Goal: Task Accomplishment & Management: Manage account settings

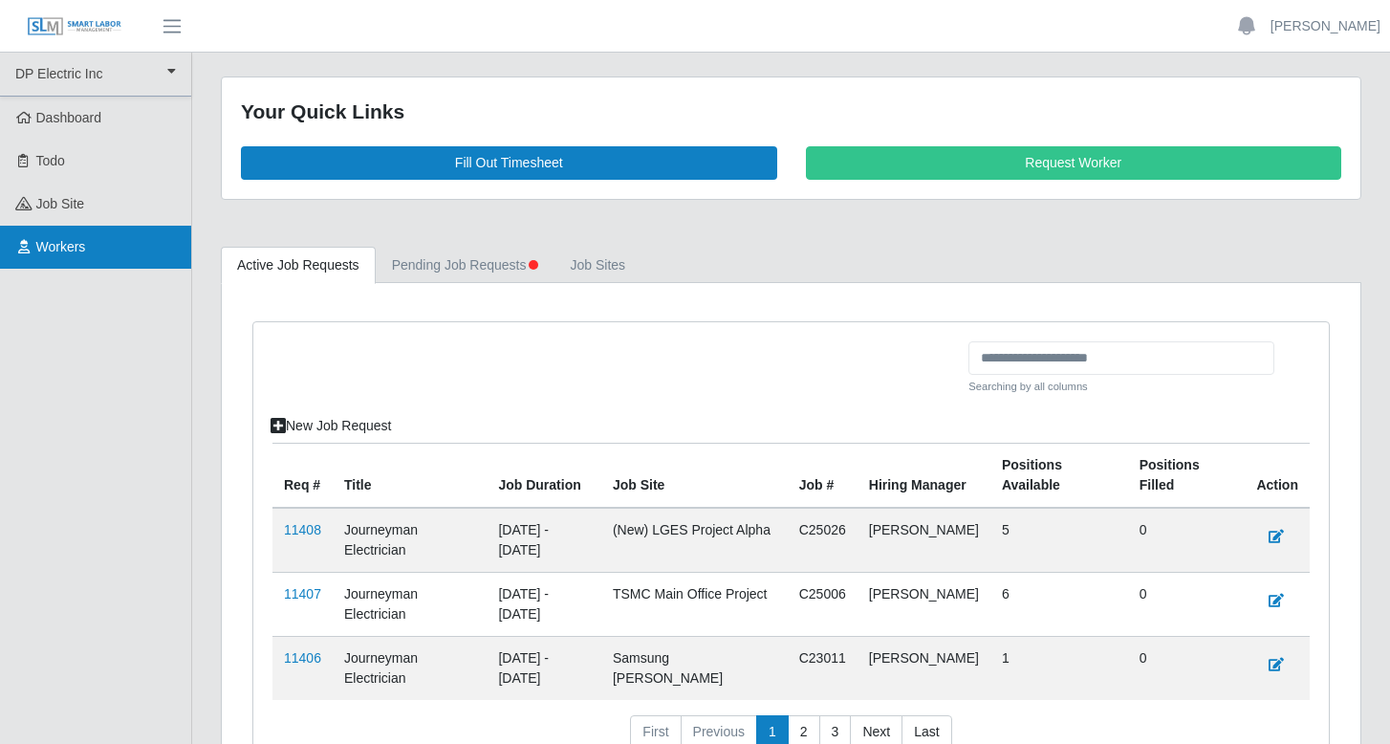
click at [61, 249] on span "Workers" at bounding box center [61, 246] width 50 height 15
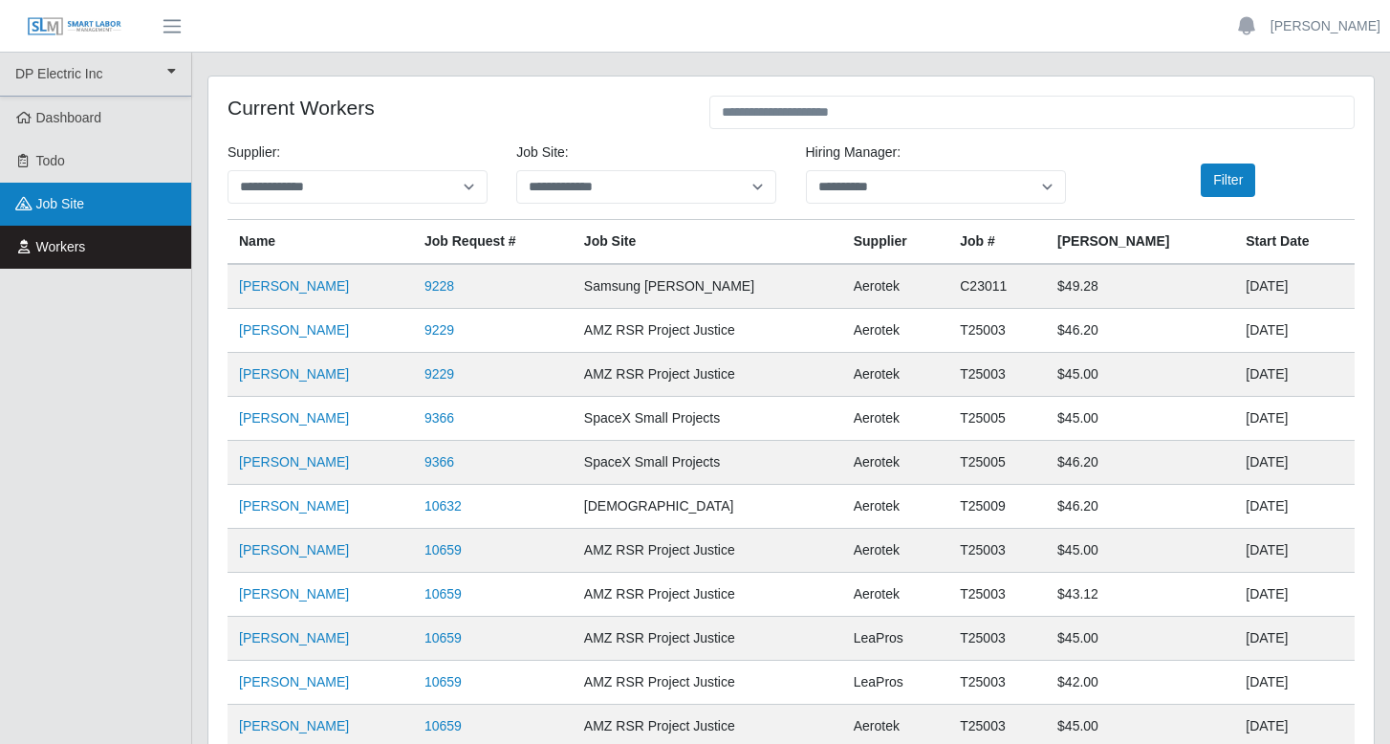
click at [53, 210] on span "job site" at bounding box center [60, 203] width 49 height 15
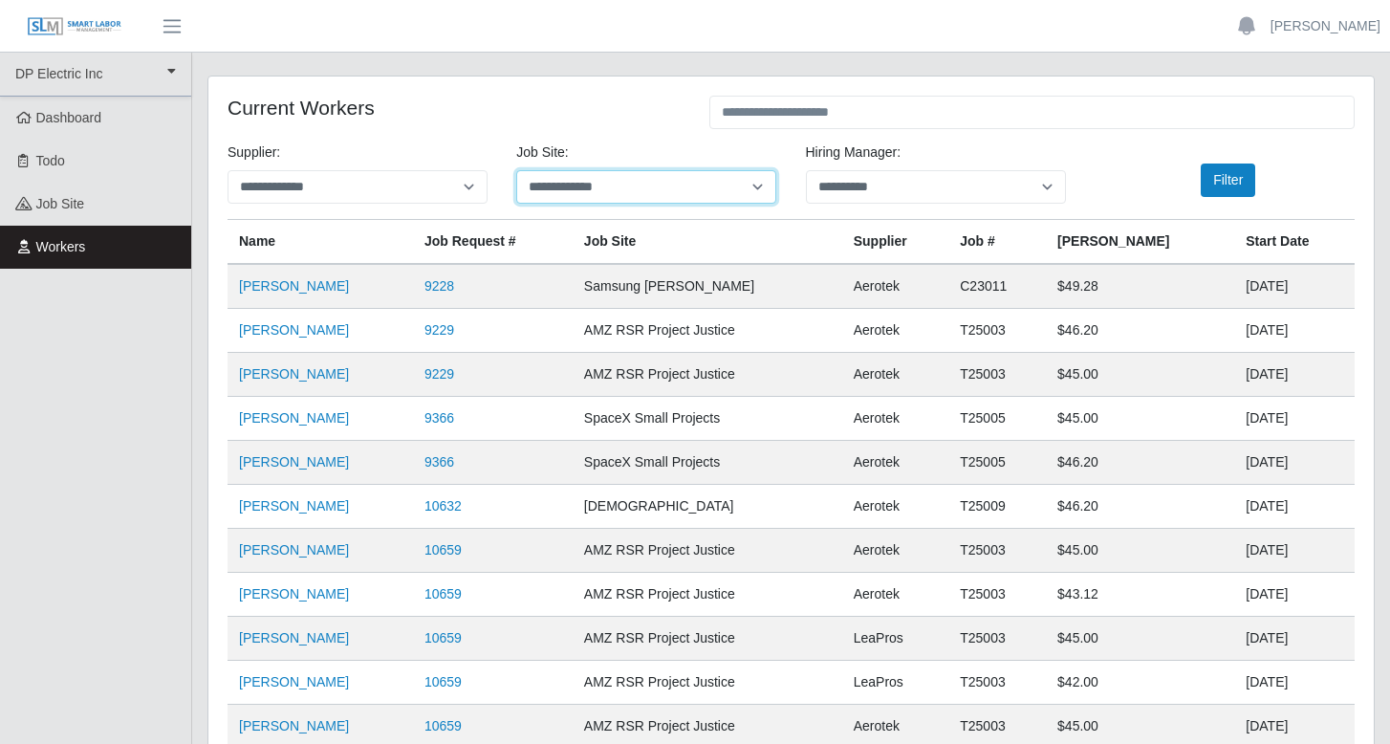
select select "****"
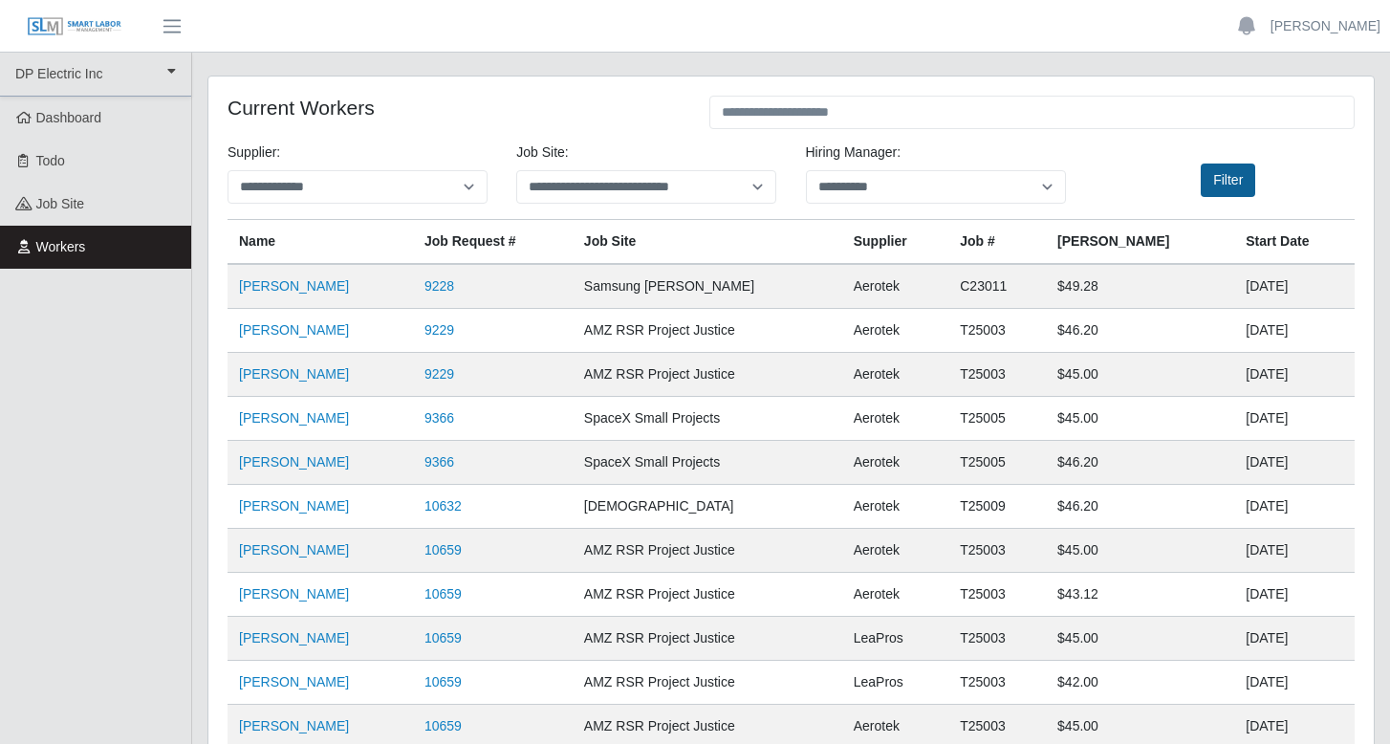
click at [1227, 181] on button "Filter" at bounding box center [1228, 179] width 54 height 33
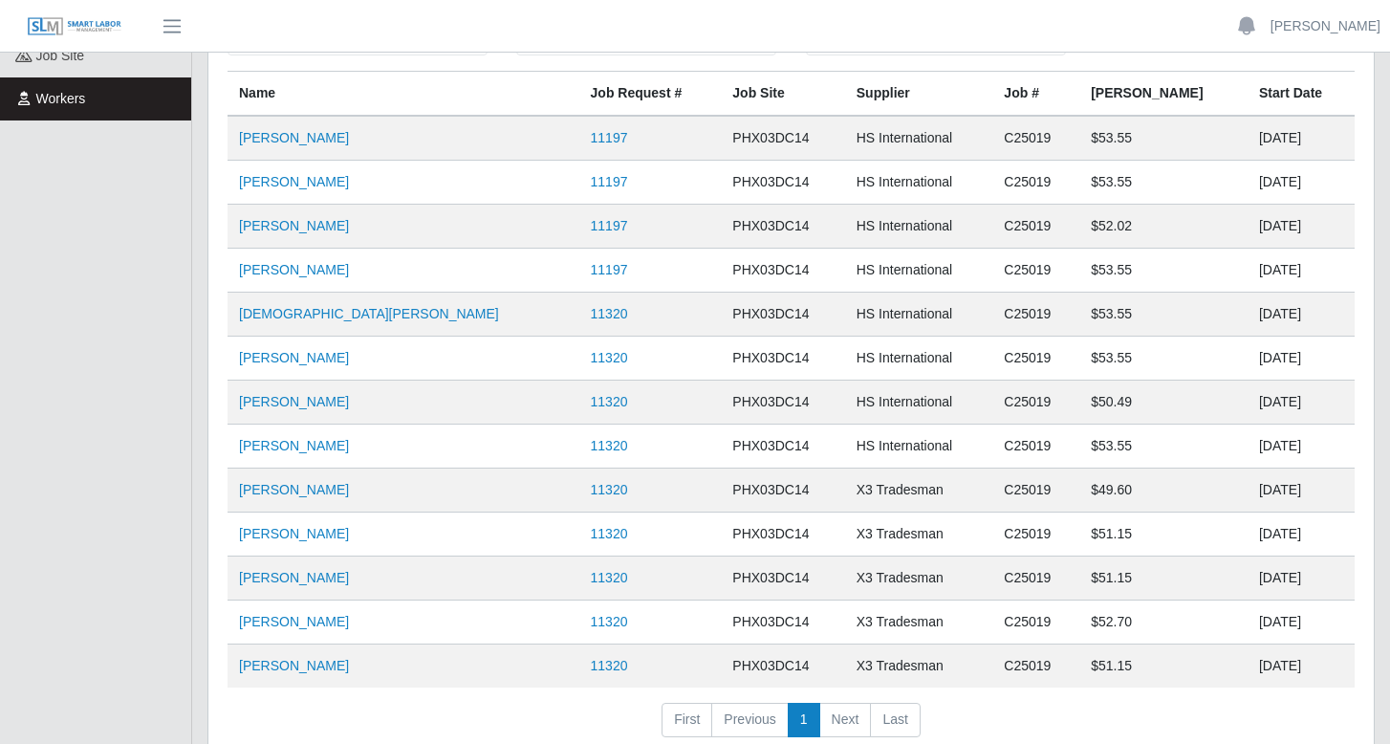
scroll to position [149, 0]
click at [271, 141] on link "Jesus Lopez Osuna" at bounding box center [294, 136] width 110 height 15
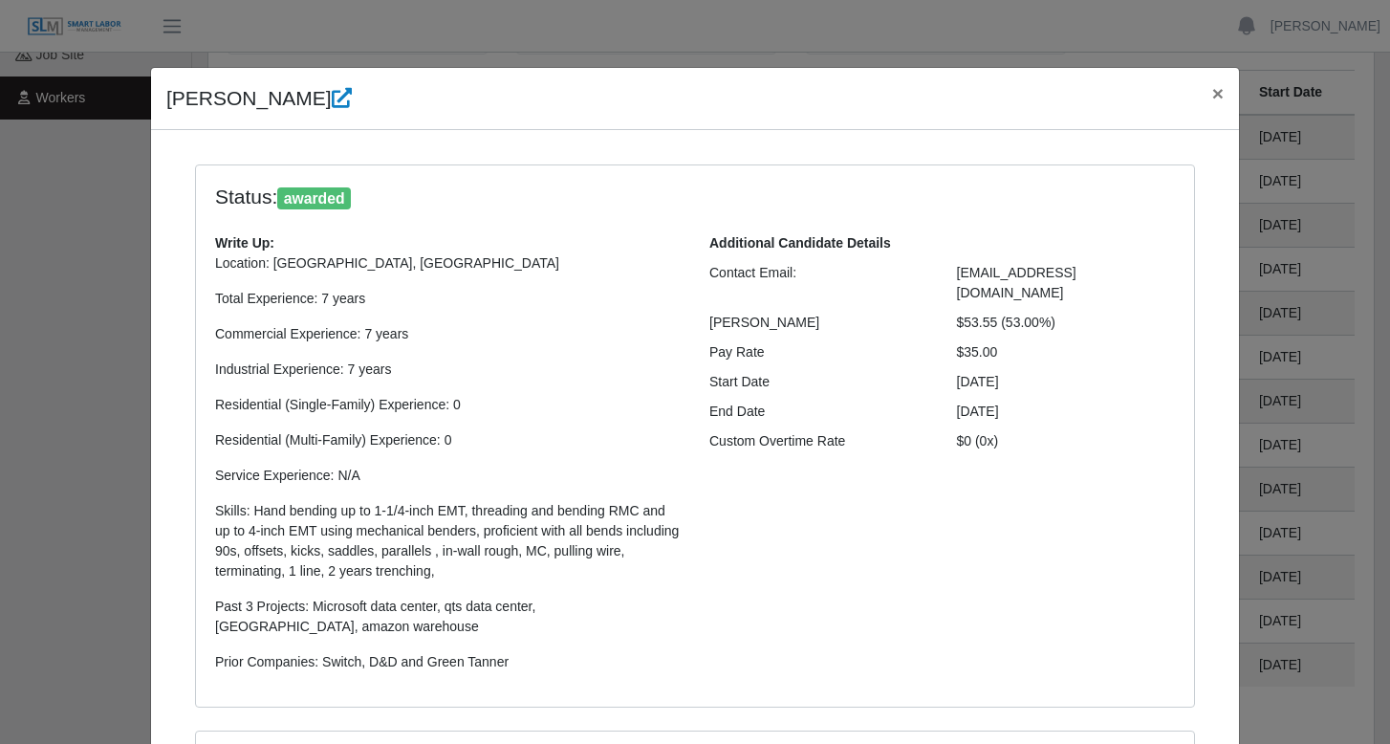
select select "**********"
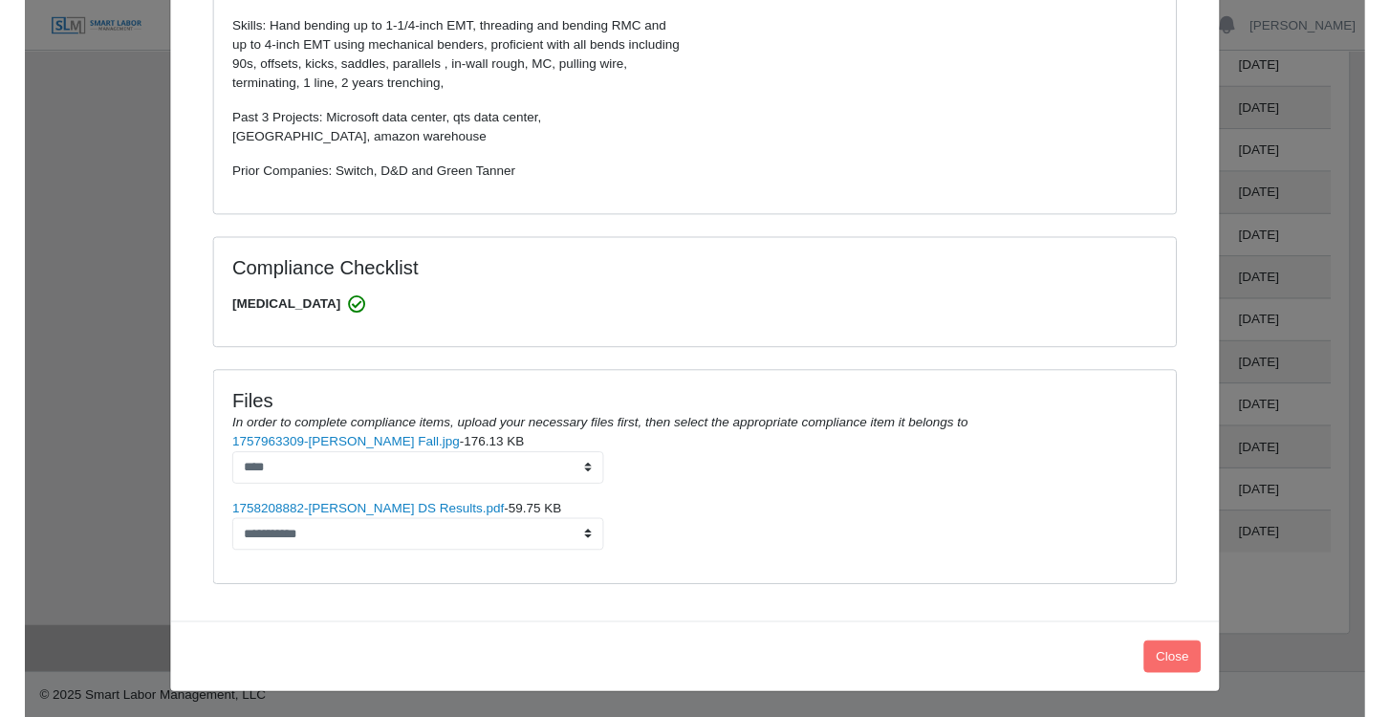
scroll to position [262, 0]
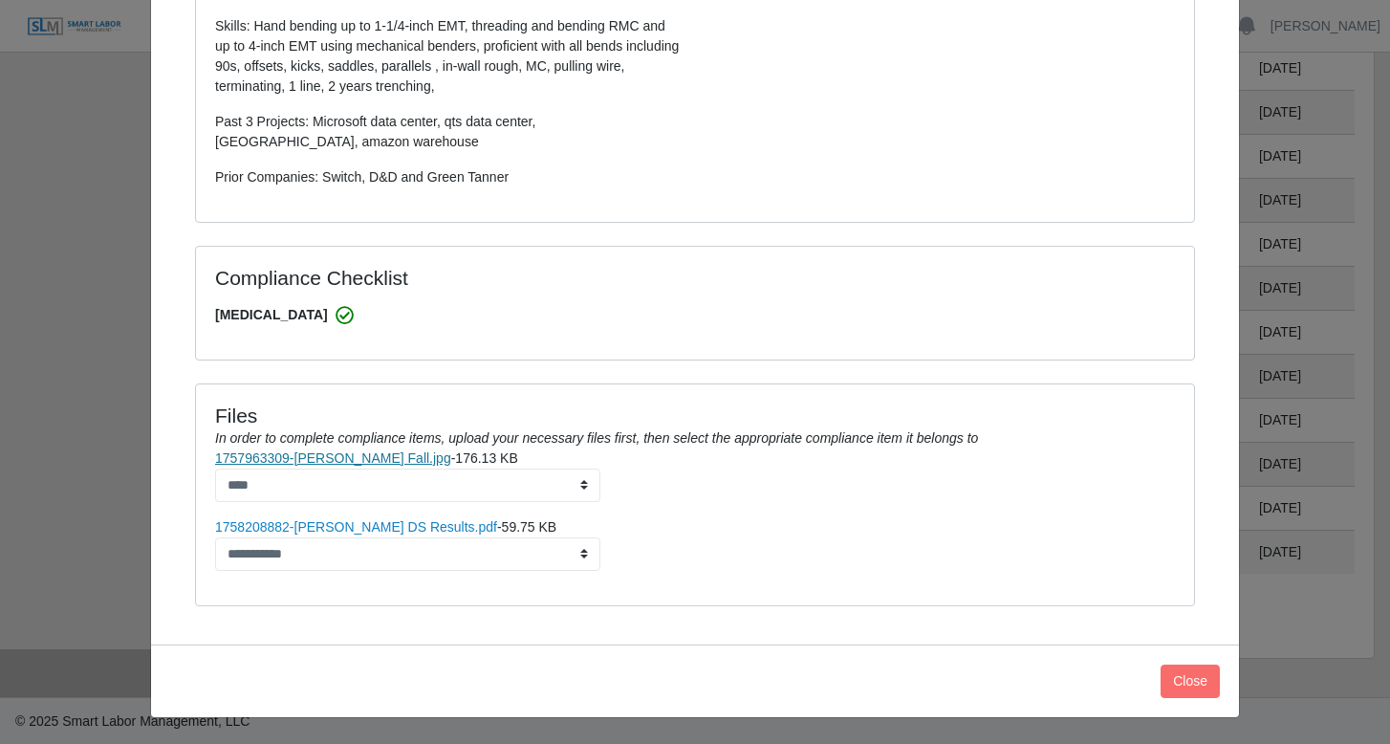
click at [317, 454] on link "1757963309-Jesus Fall.jpg" at bounding box center [333, 457] width 236 height 15
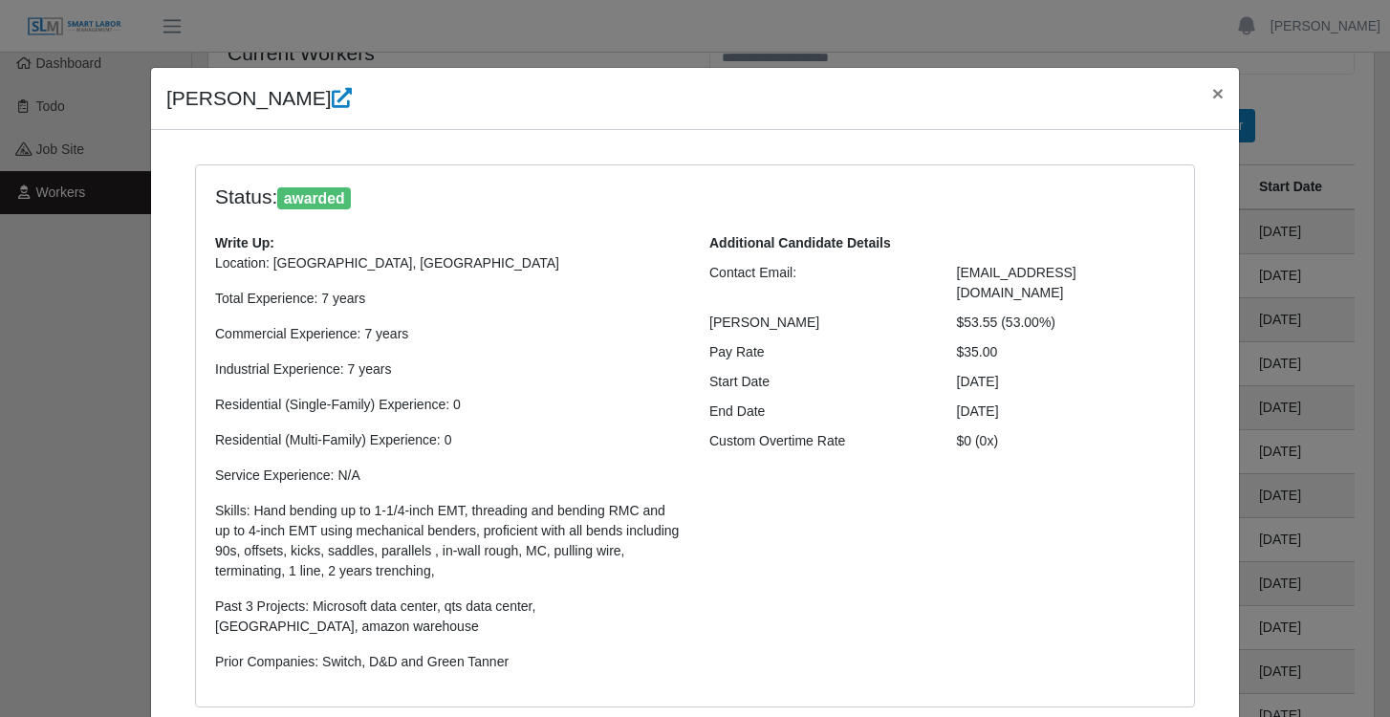
scroll to position [39, 0]
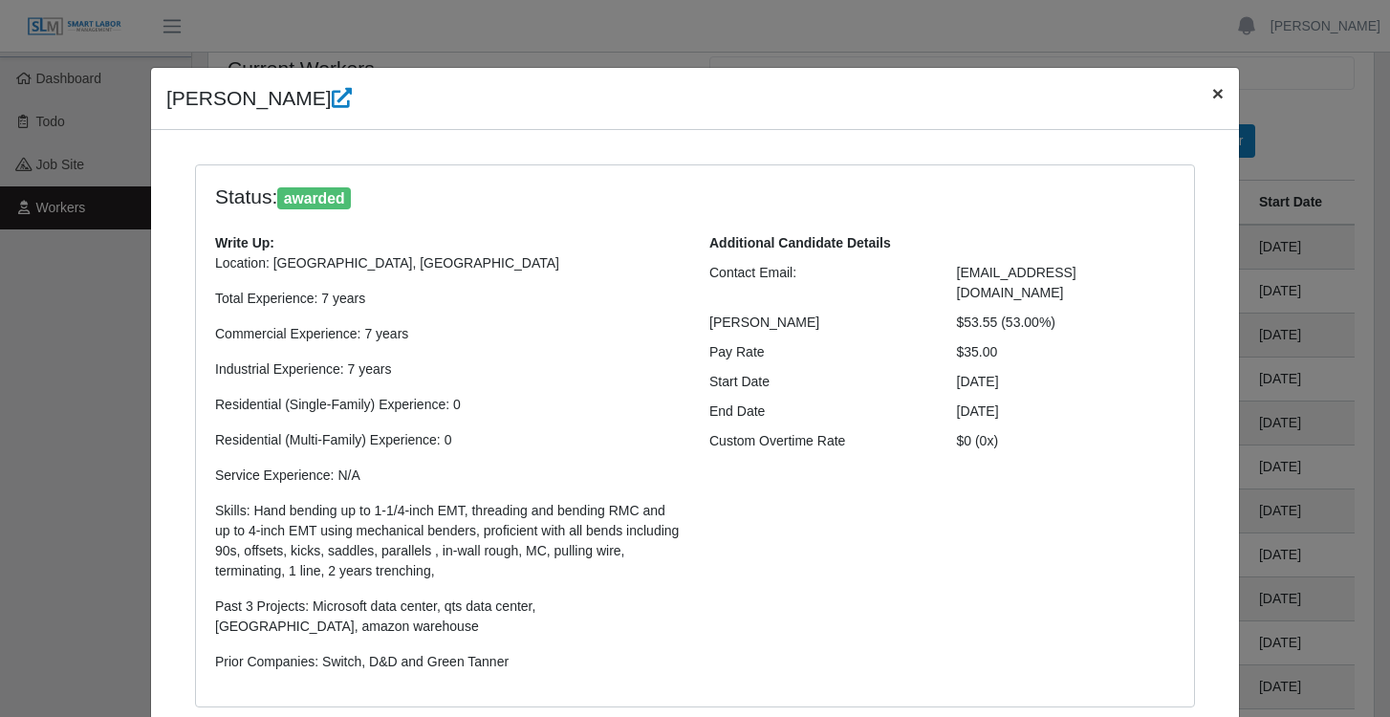
click at [1219, 94] on span "×" at bounding box center [1217, 93] width 11 height 22
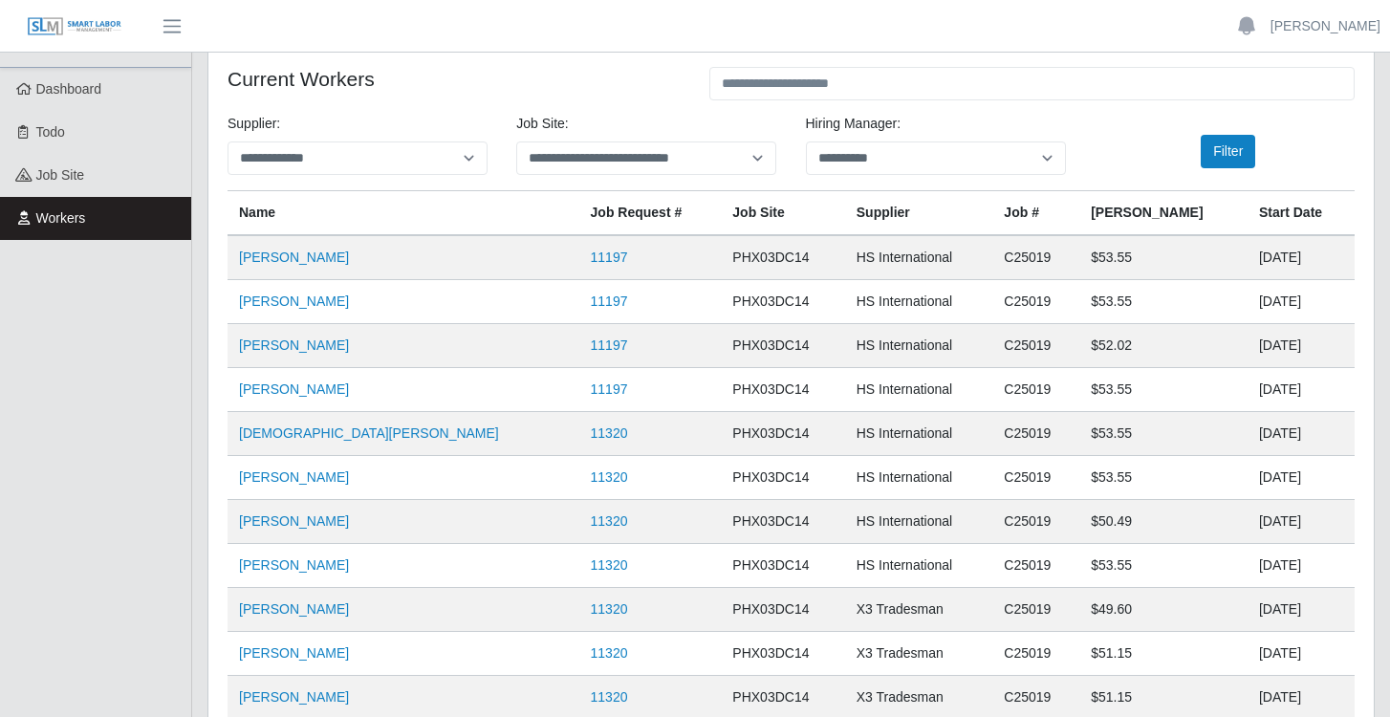
scroll to position [26, 0]
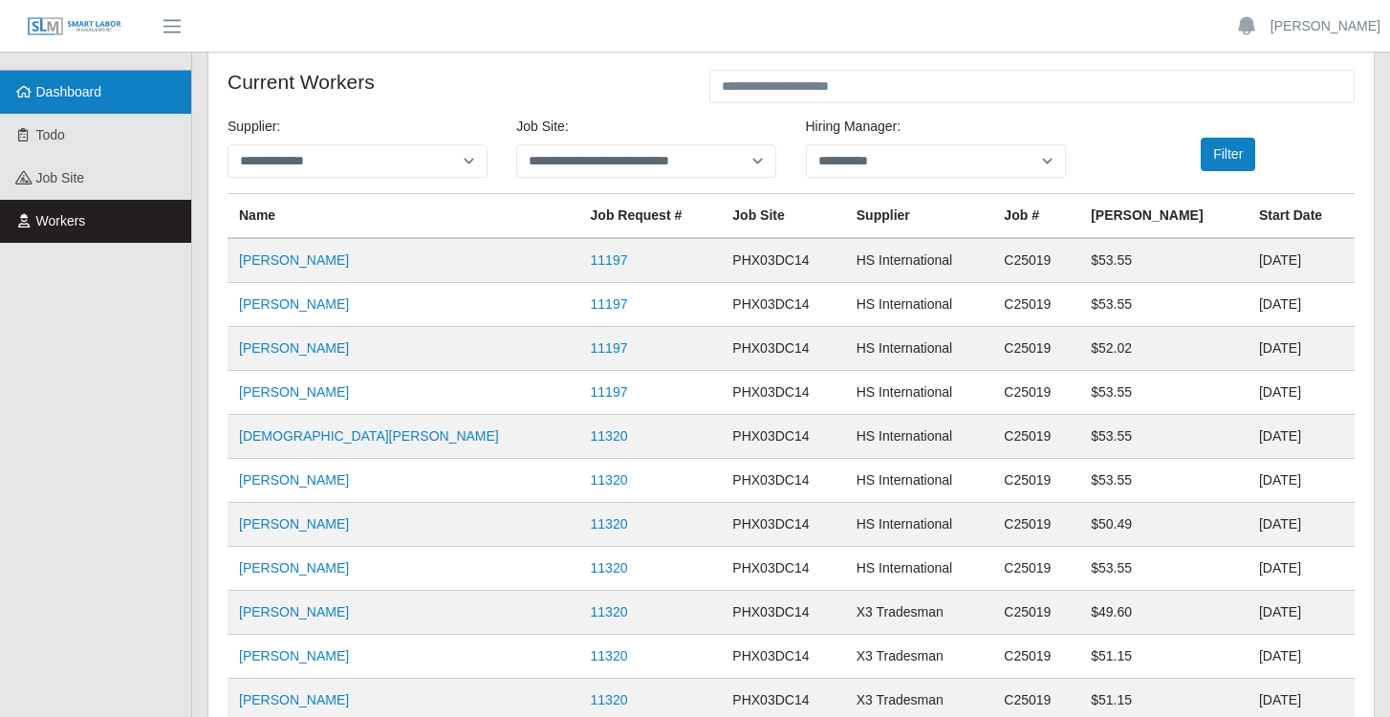
click at [67, 89] on span "Dashboard" at bounding box center [69, 91] width 66 height 15
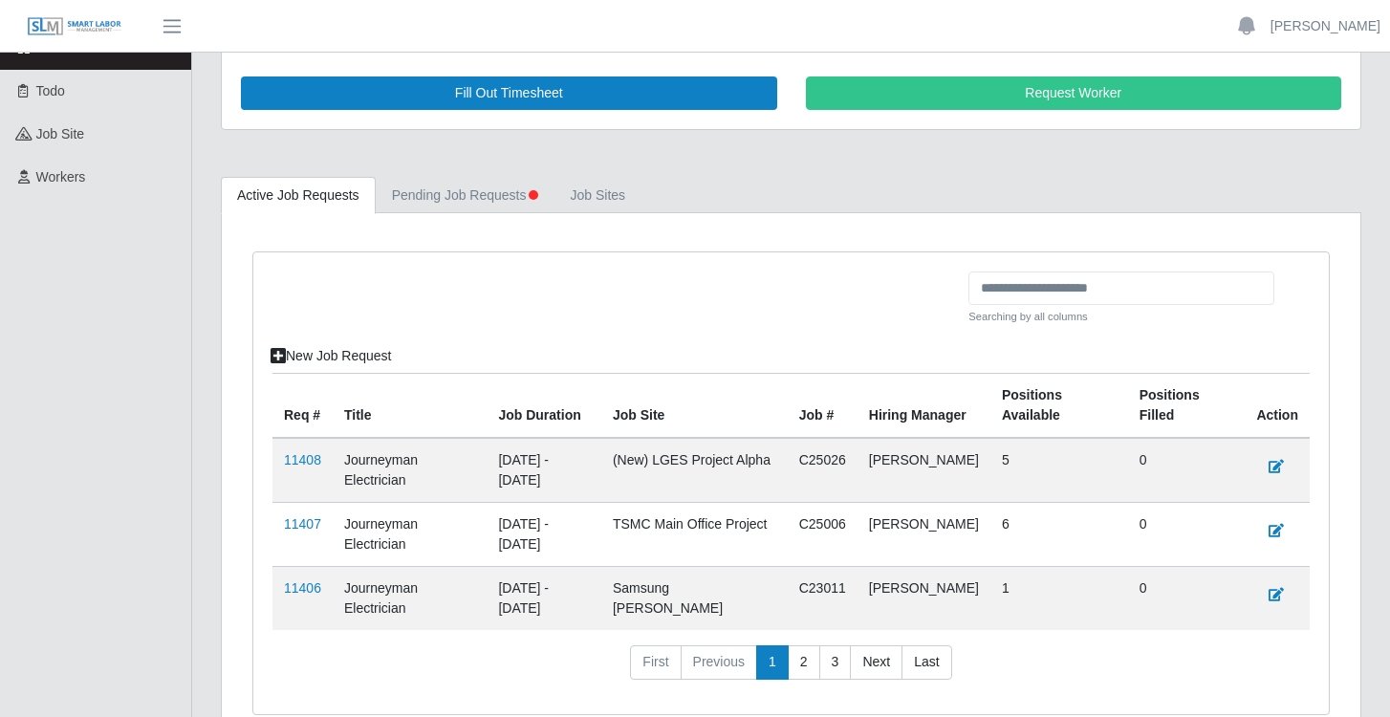
scroll to position [72, 0]
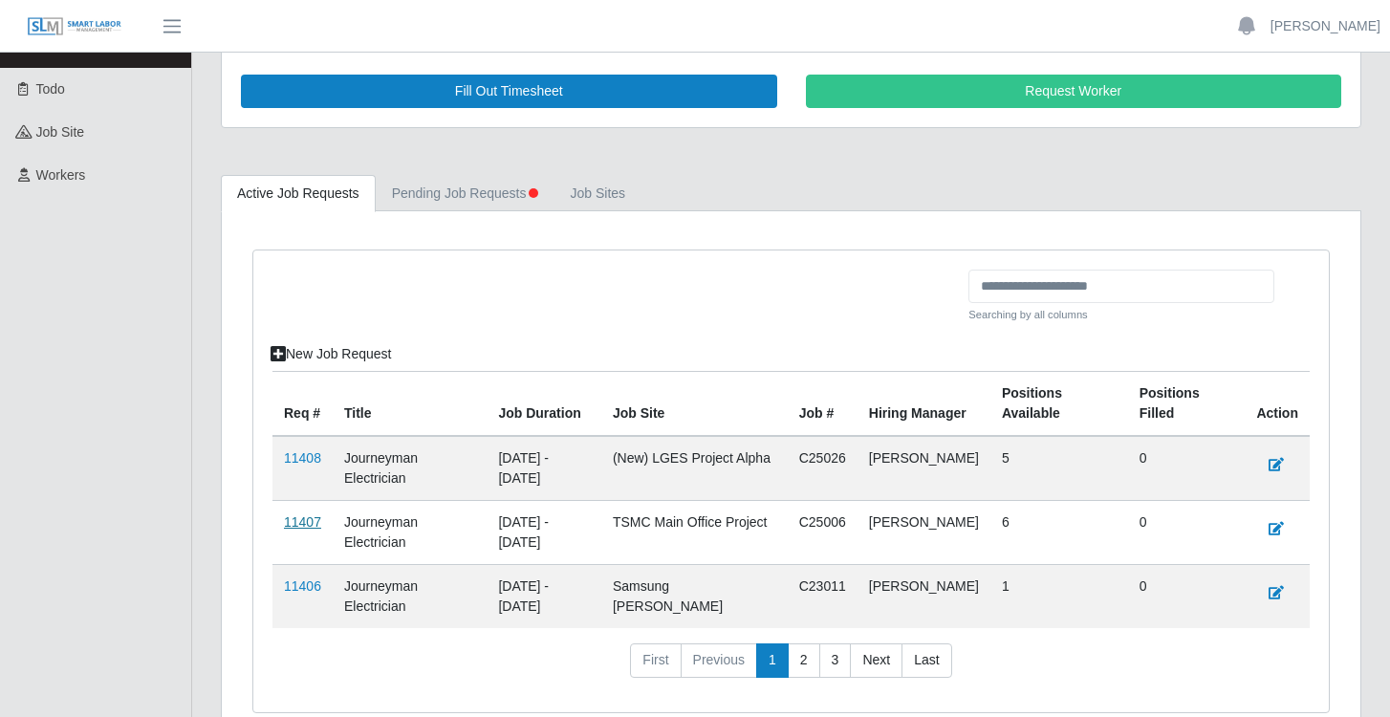
click at [305, 521] on link "11407" at bounding box center [302, 521] width 37 height 15
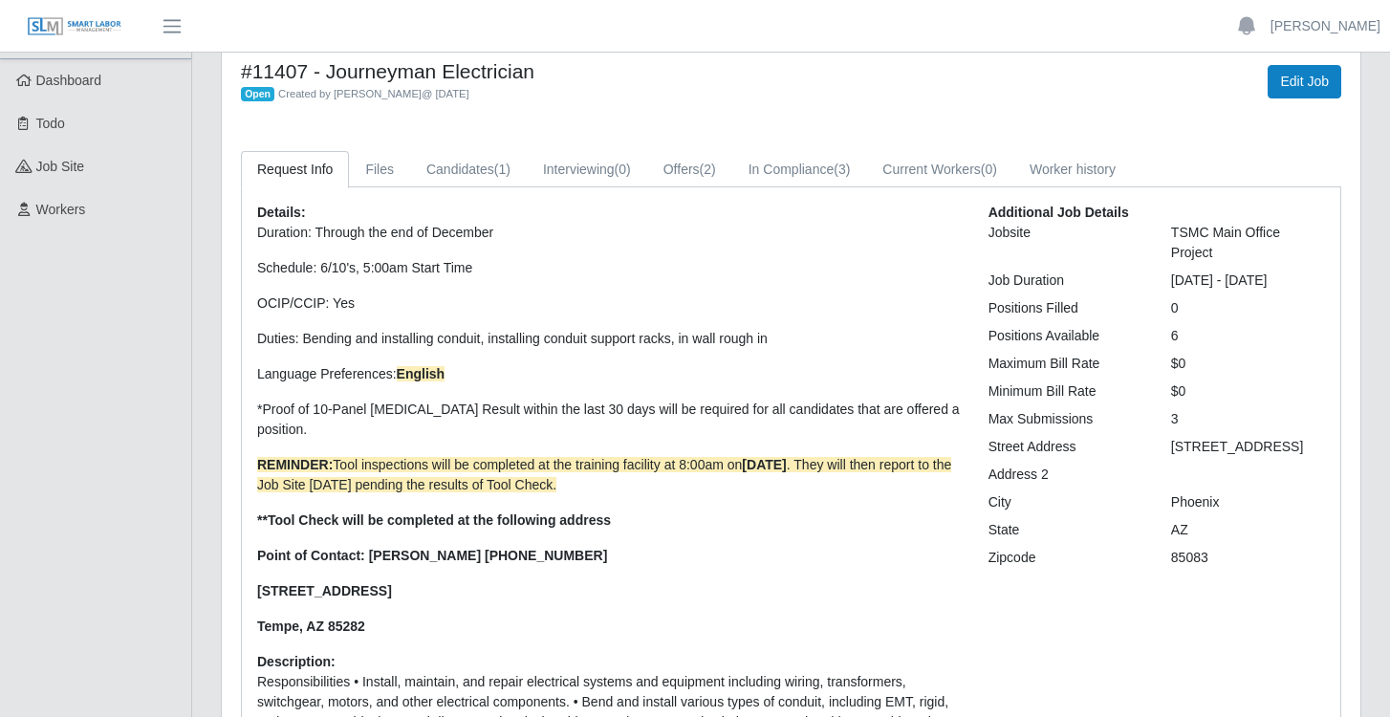
scroll to position [48, 0]
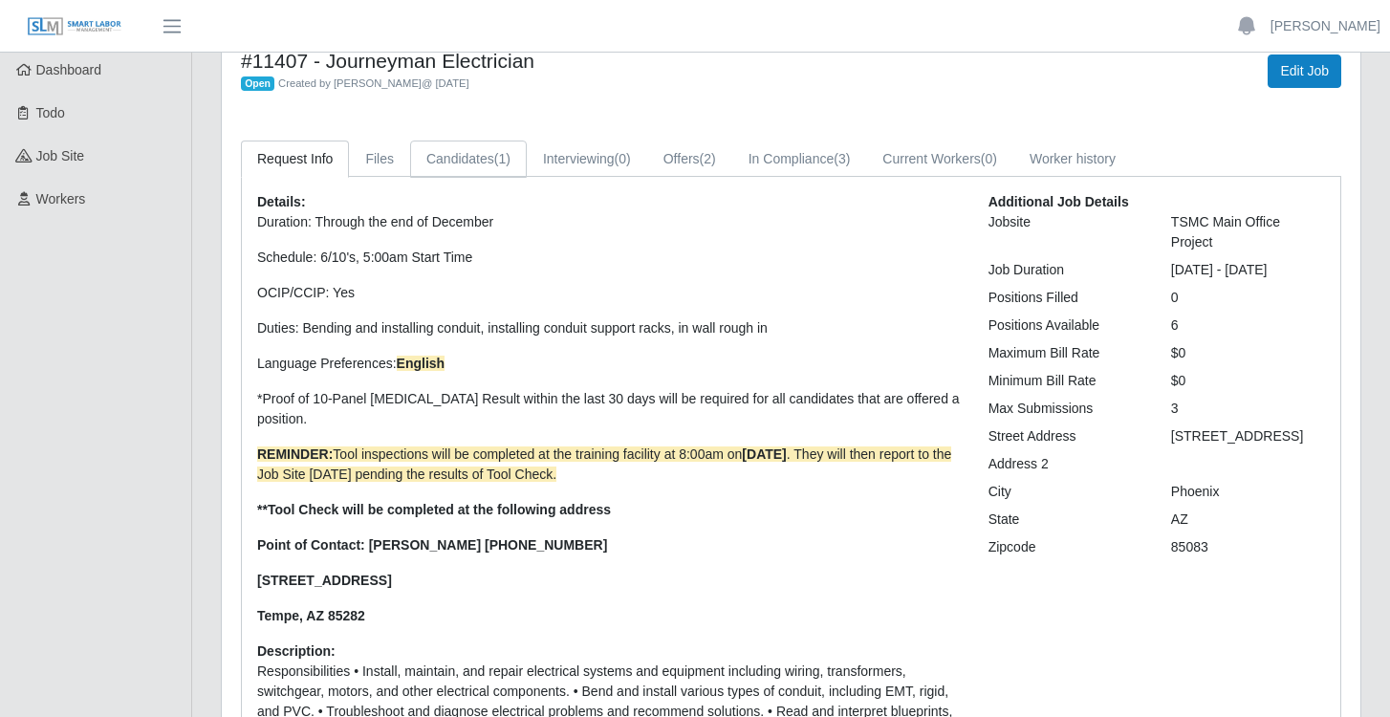
click at [495, 155] on link "Candidates (1)" at bounding box center [468, 159] width 117 height 37
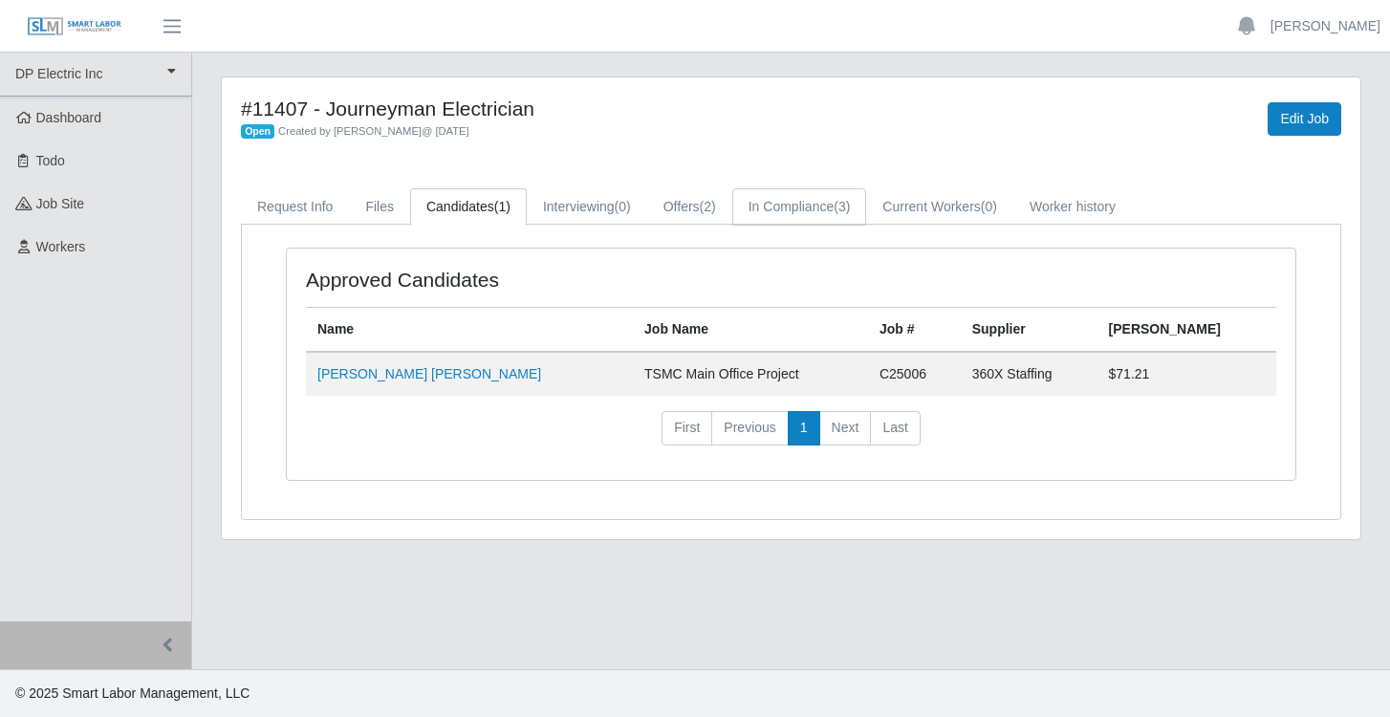
click at [816, 213] on link "In Compliance (3)" at bounding box center [799, 206] width 135 height 37
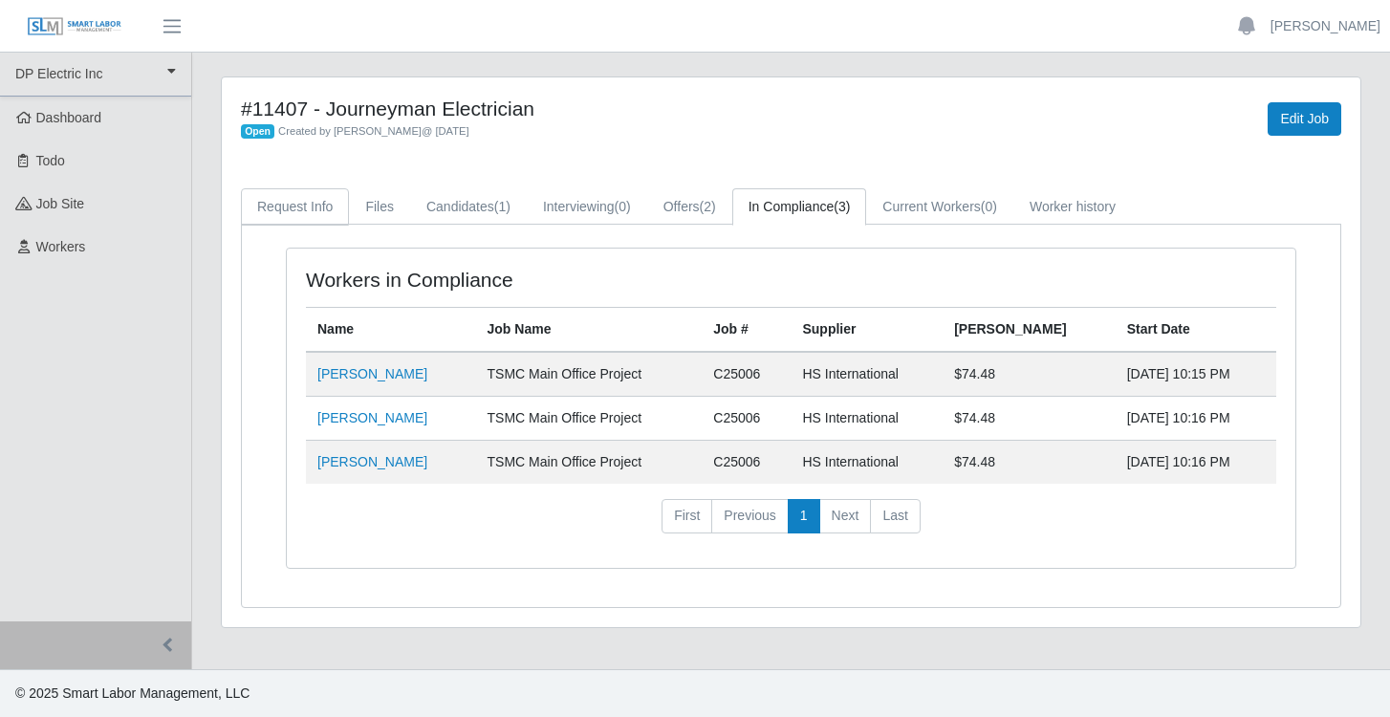
click at [325, 214] on link "Request Info" at bounding box center [295, 206] width 108 height 37
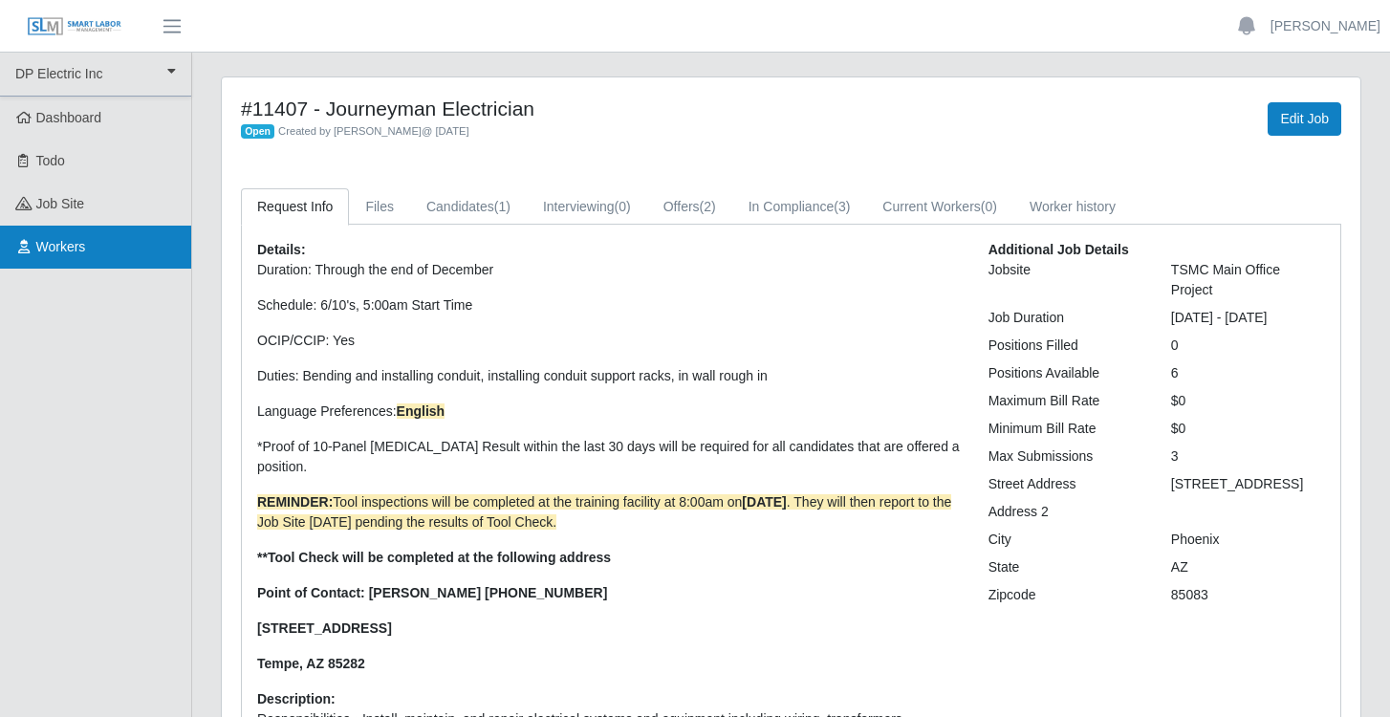
click at [70, 249] on span "Workers" at bounding box center [61, 246] width 50 height 15
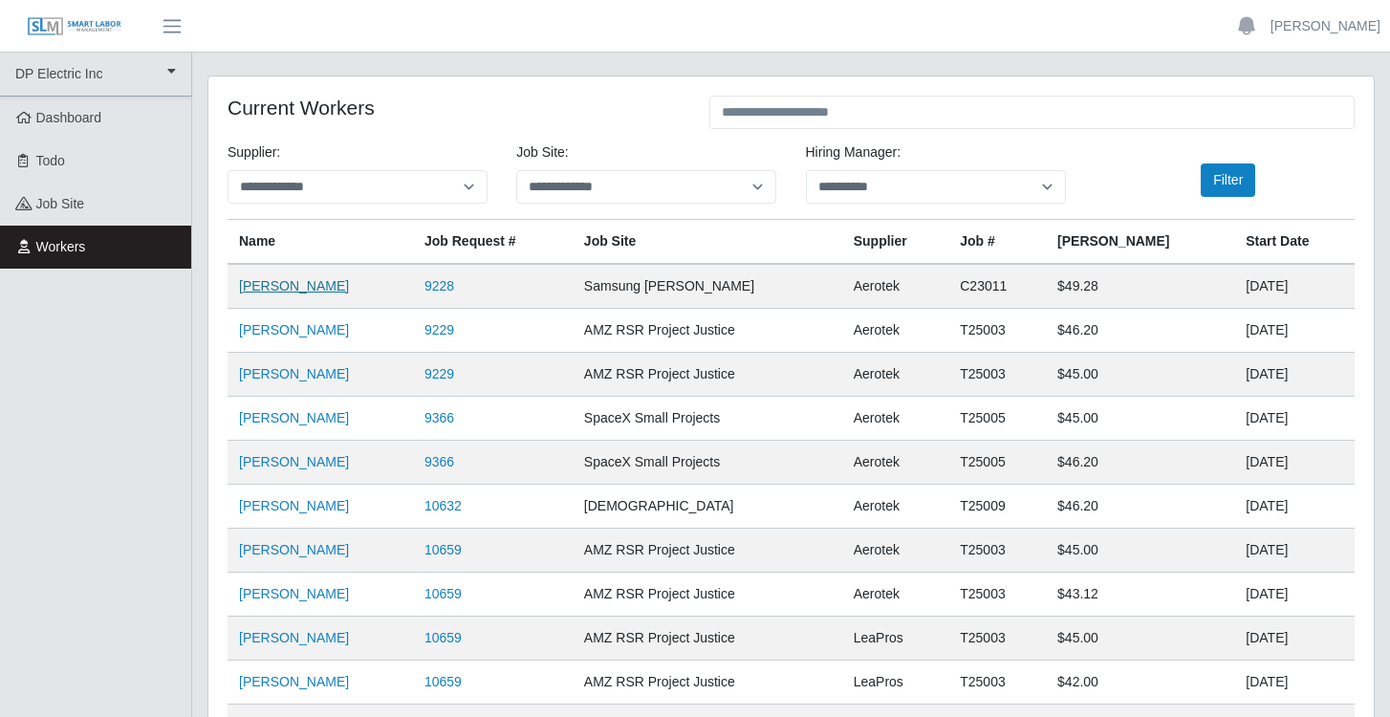
click at [274, 290] on link "Jose Rodriguez" at bounding box center [294, 285] width 110 height 15
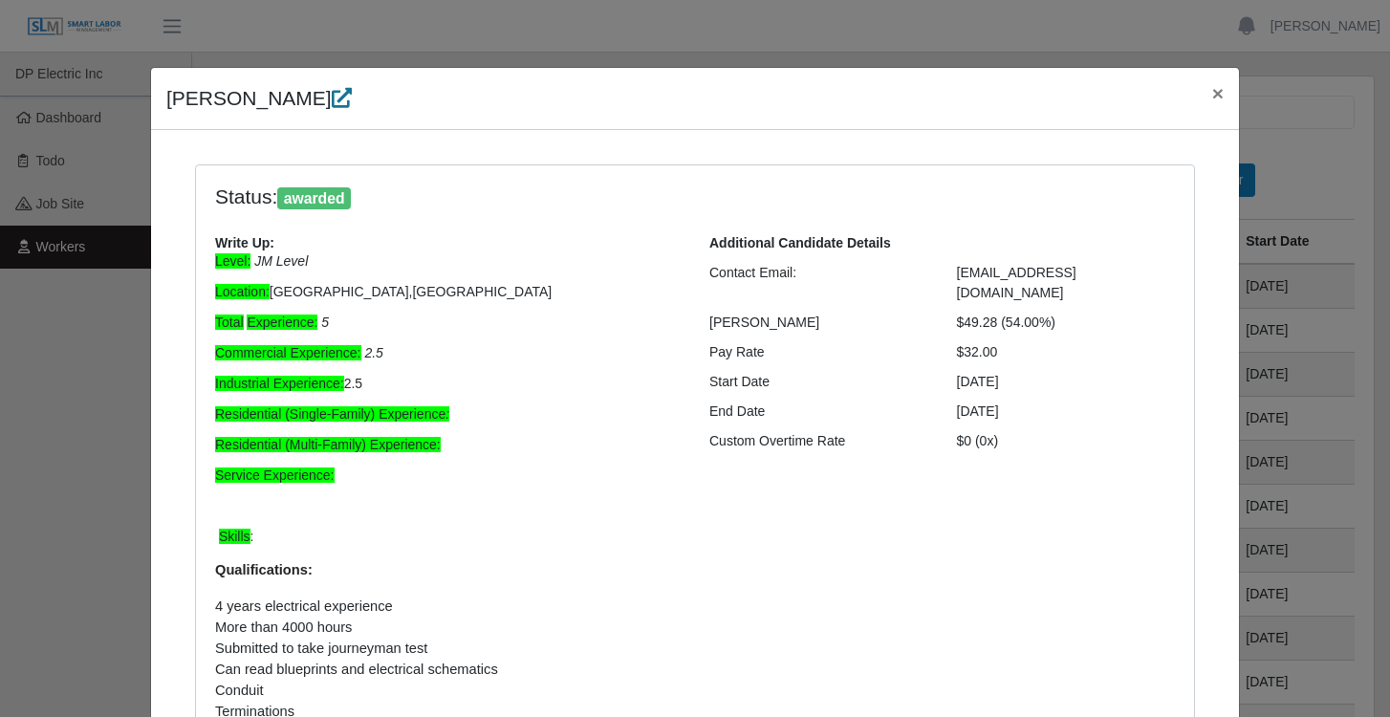
click at [332, 101] on icon at bounding box center [342, 98] width 20 height 20
click at [1214, 96] on span "×" at bounding box center [1217, 93] width 11 height 22
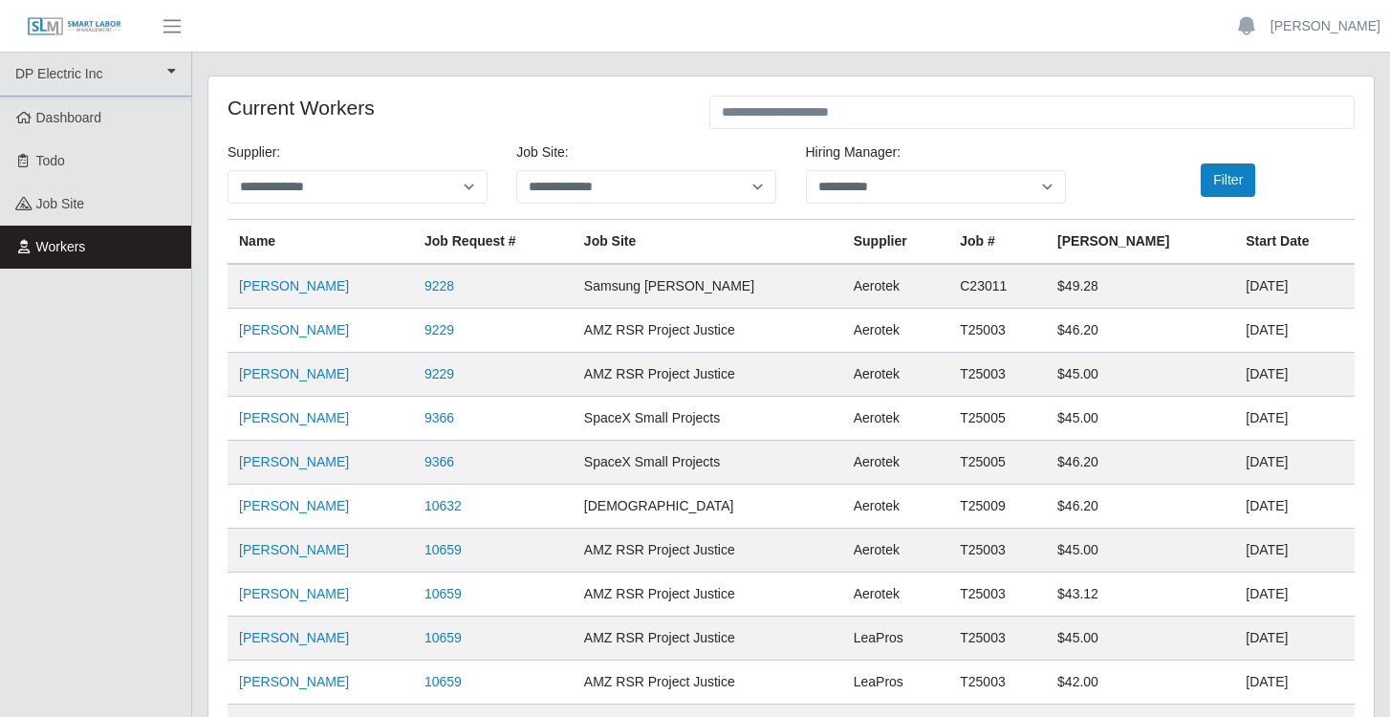
click at [93, 35] on img at bounding box center [75, 26] width 96 height 21
click at [91, 27] on img at bounding box center [75, 26] width 96 height 21
click at [53, 30] on img at bounding box center [75, 26] width 96 height 21
click at [69, 118] on span "Dashboard" at bounding box center [69, 117] width 66 height 15
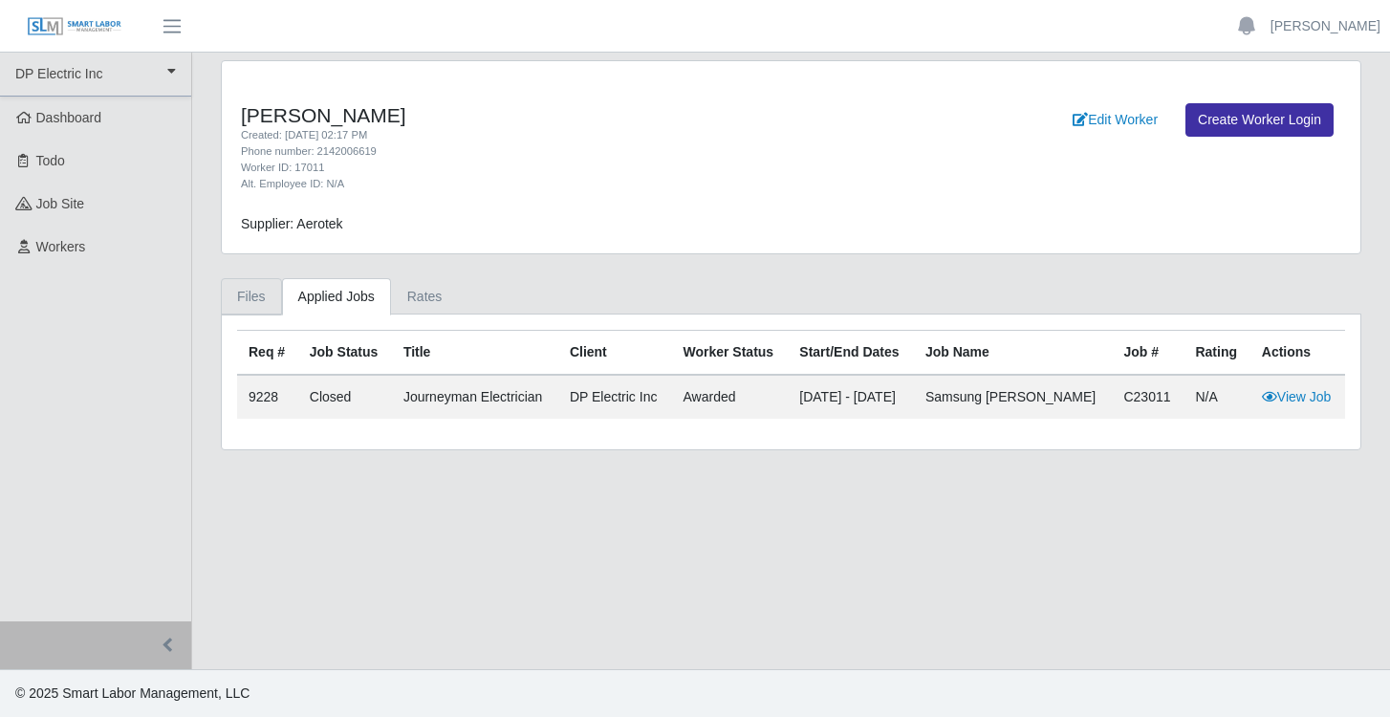
click at [247, 287] on link "Files" at bounding box center [251, 296] width 61 height 37
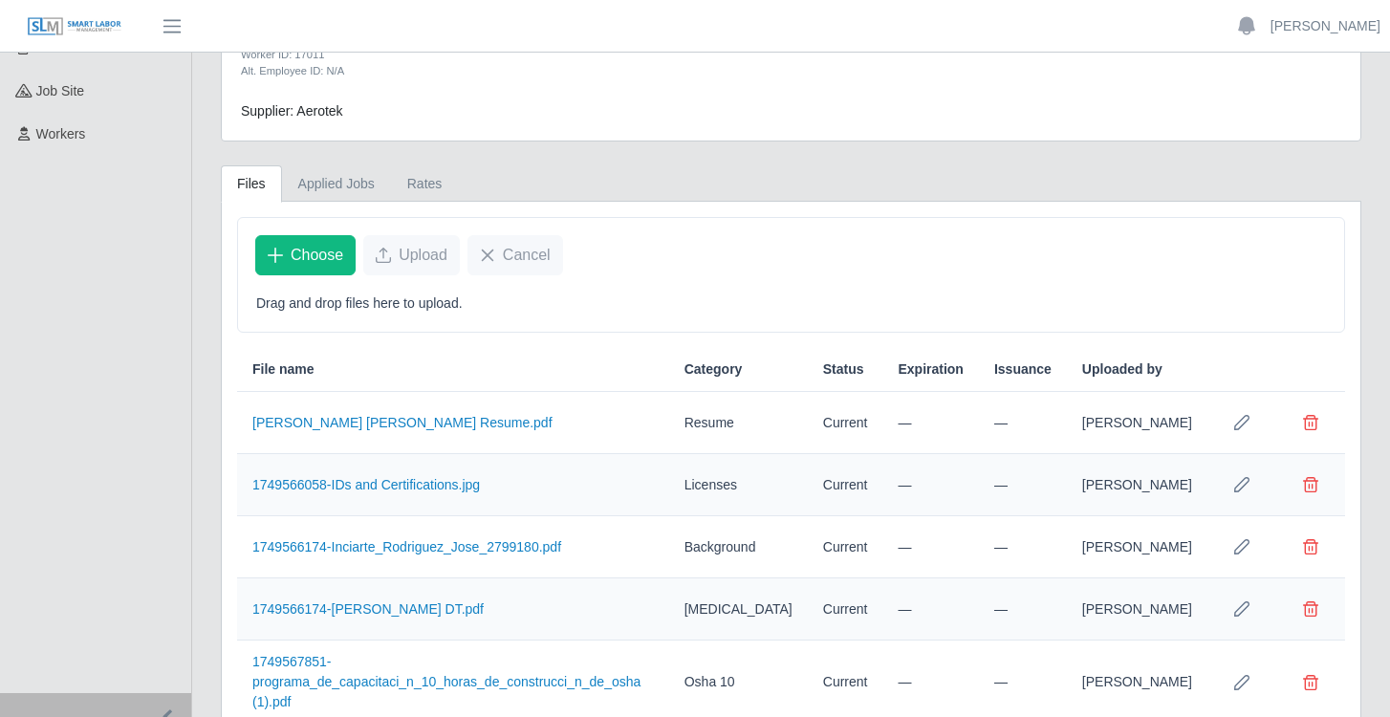
scroll to position [142, 0]
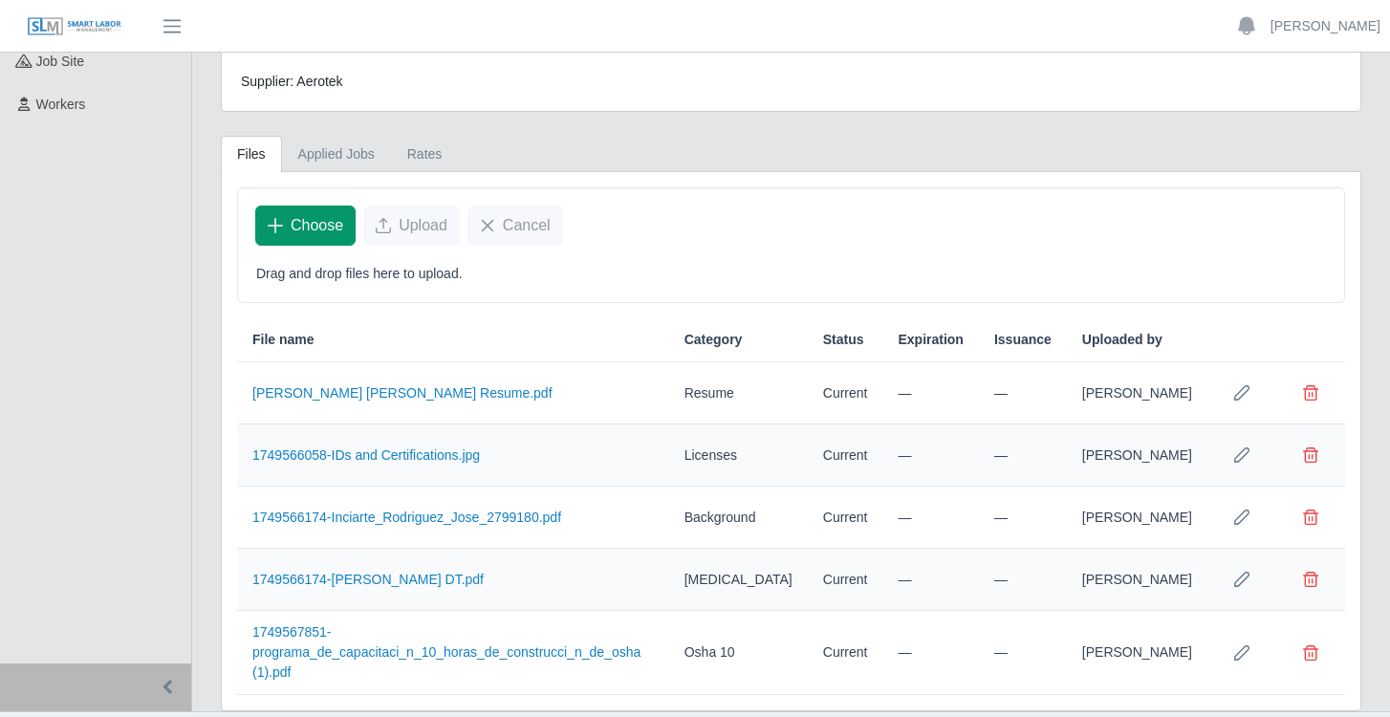
click at [314, 219] on span "Choose" at bounding box center [317, 225] width 53 height 23
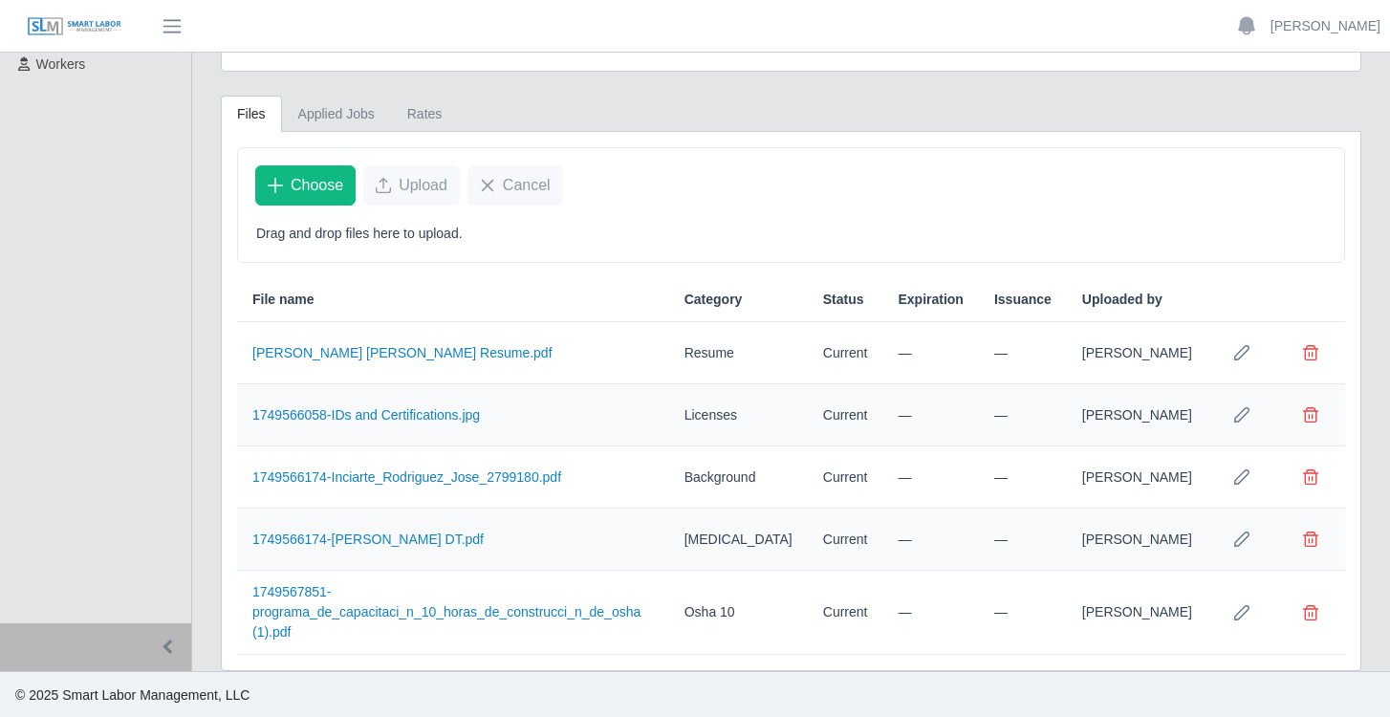
scroll to position [182, 0]
click at [1242, 423] on icon "Row Edit" at bounding box center [1241, 415] width 15 height 15
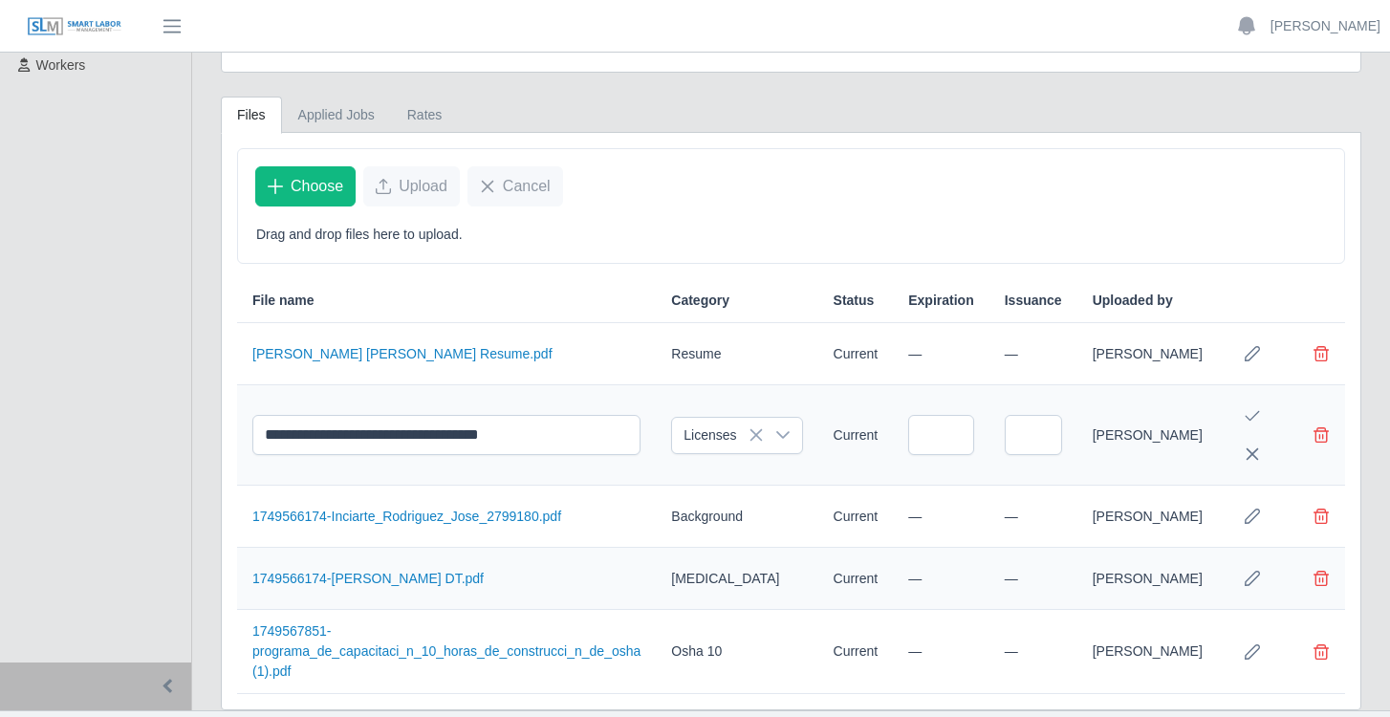
click at [1229, 283] on th at bounding box center [1252, 301] width 69 height 44
click at [664, 217] on div "Choose Upload Cancel" at bounding box center [791, 186] width 1106 height 75
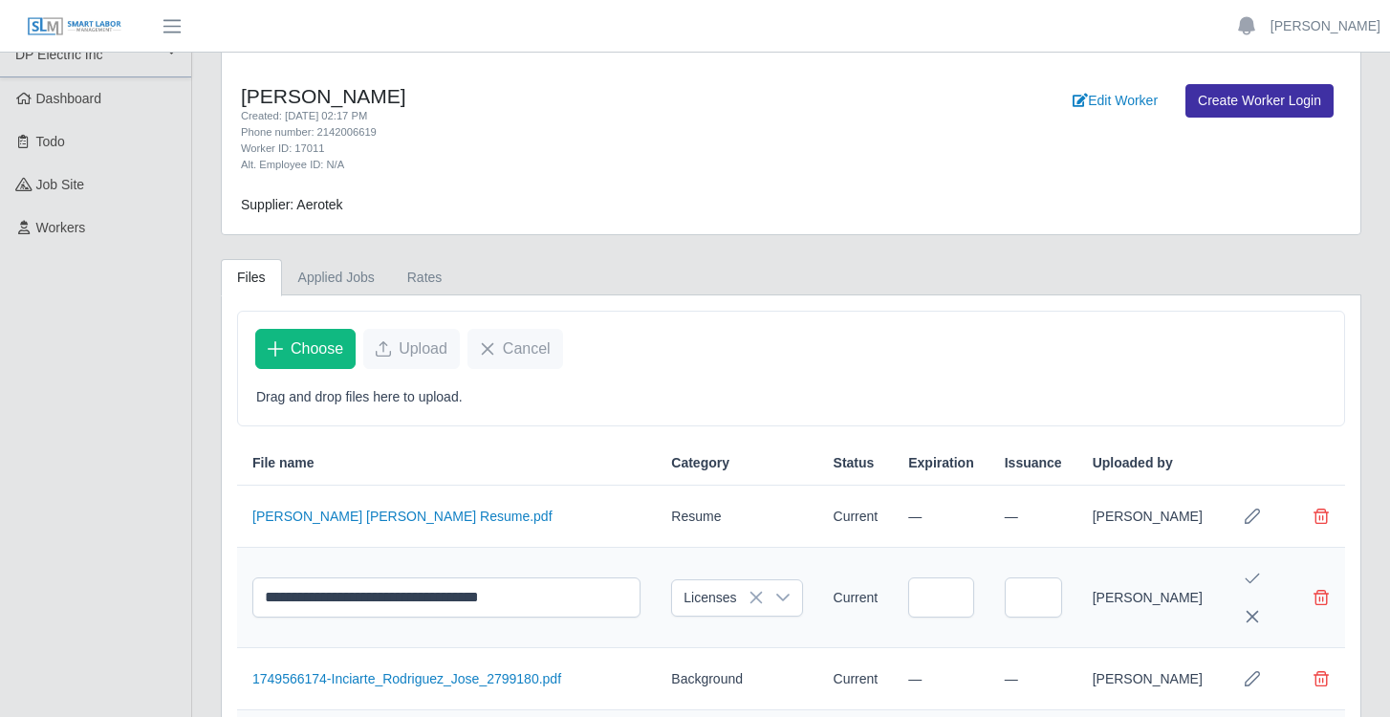
scroll to position [0, 0]
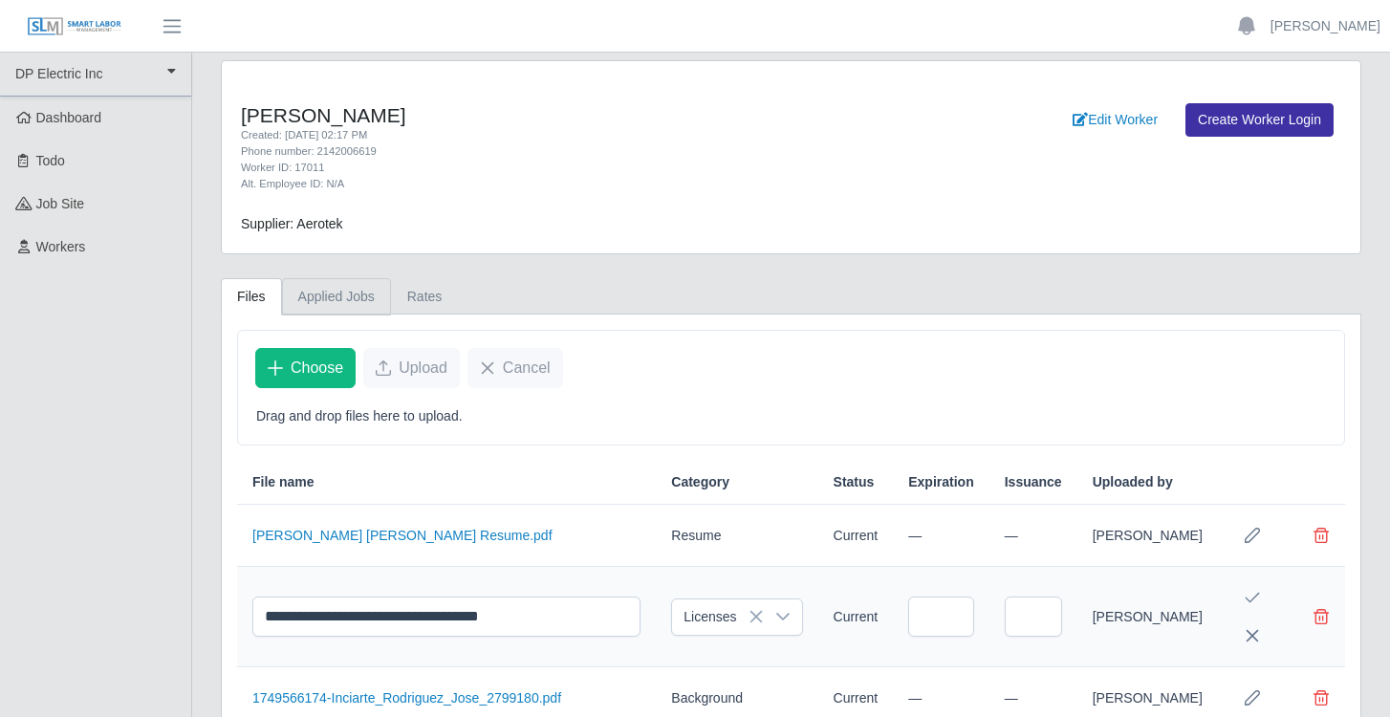
click at [339, 293] on link "Applied Jobs" at bounding box center [336, 296] width 109 height 37
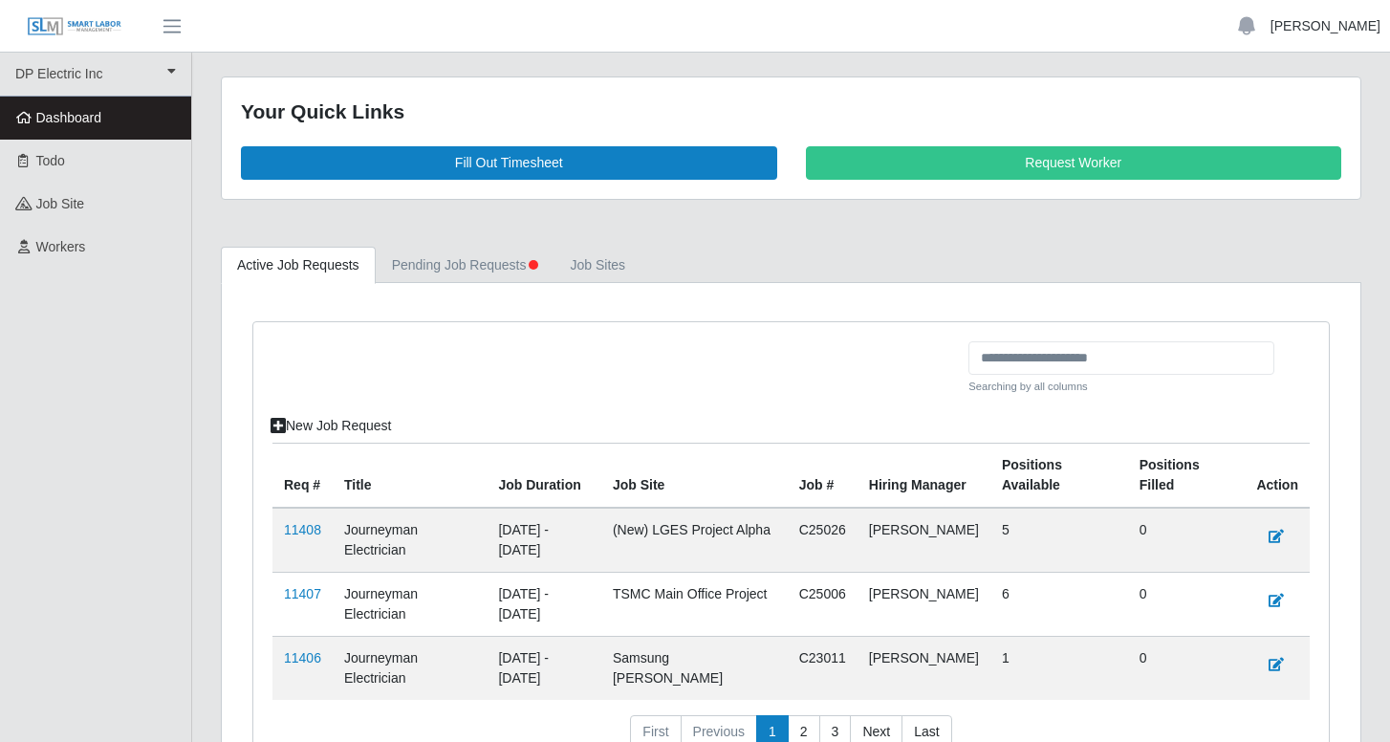
click at [1322, 28] on link "[PERSON_NAME]" at bounding box center [1325, 26] width 110 height 20
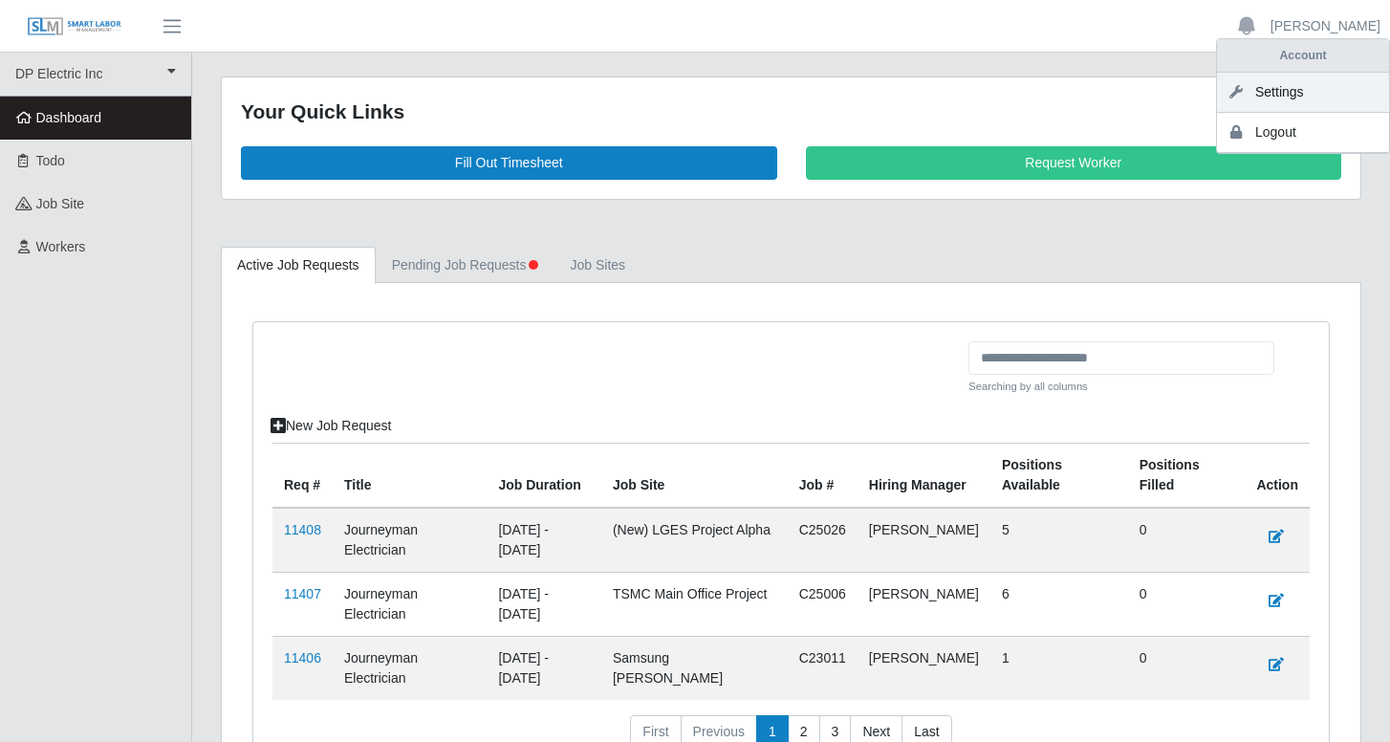
click at [1282, 96] on link "Settings" at bounding box center [1303, 93] width 172 height 40
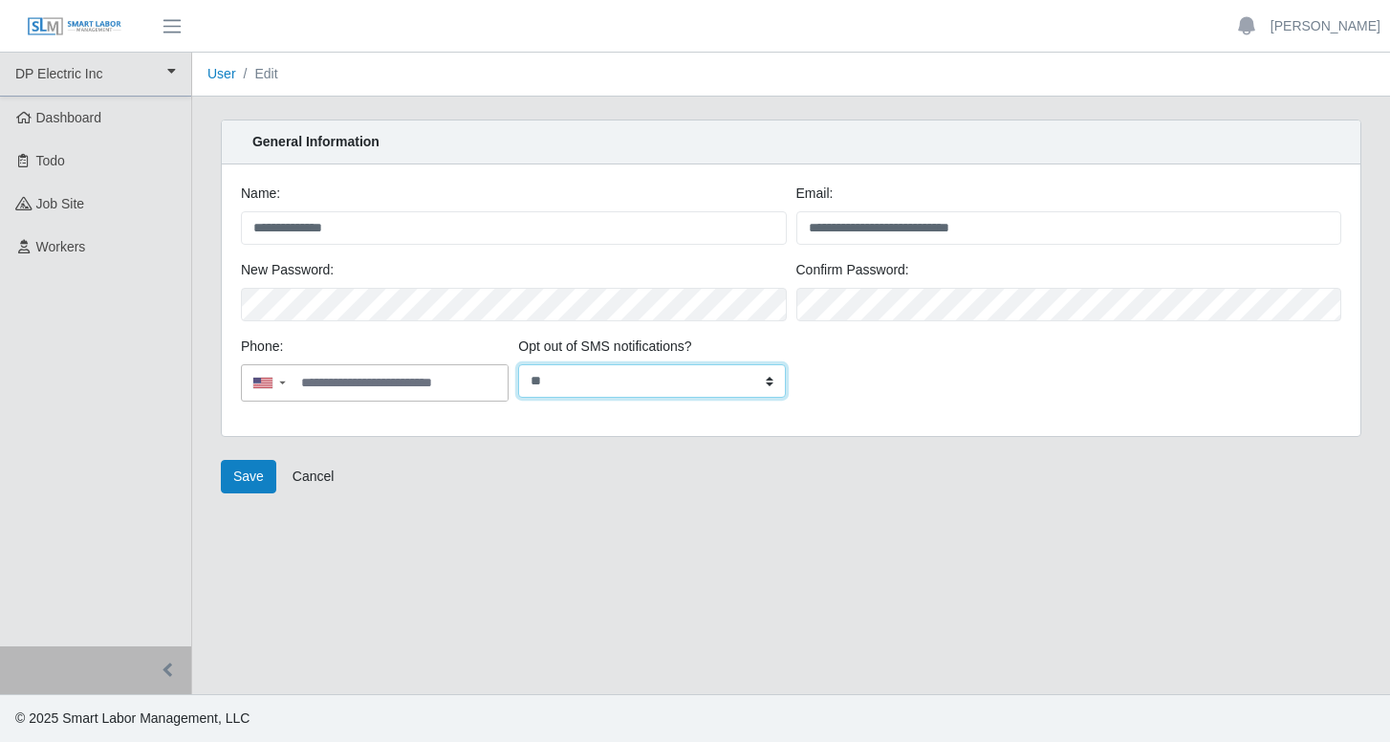
select select "*"
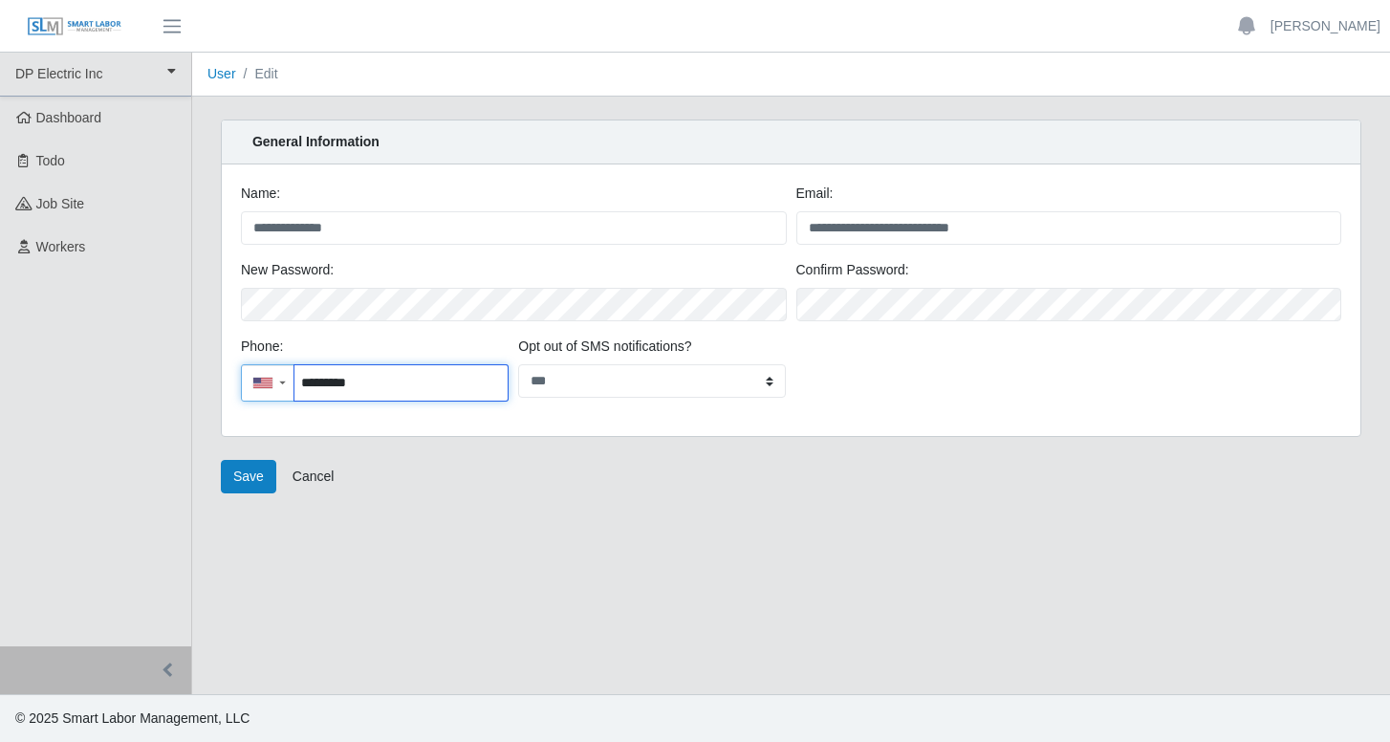
type input "**********"
click at [240, 472] on button "Save" at bounding box center [248, 476] width 55 height 33
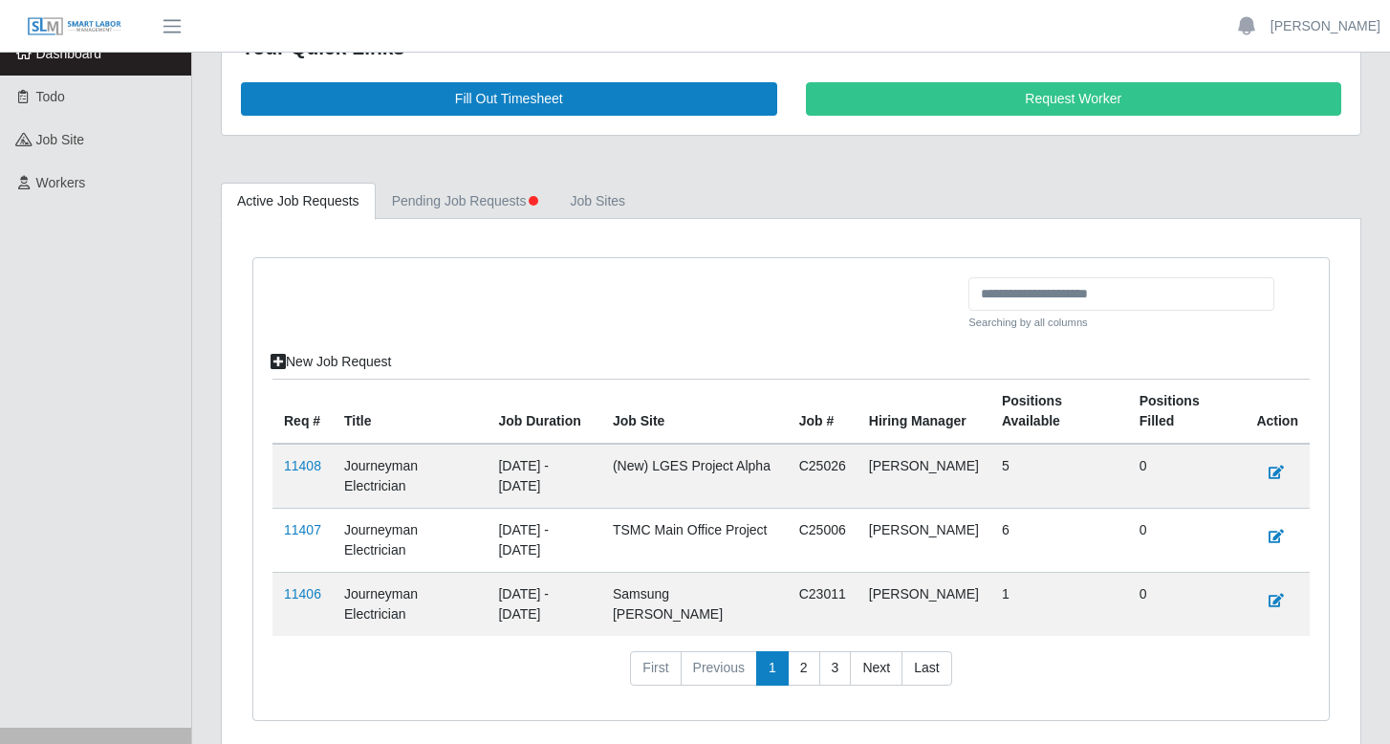
scroll to position [66, 0]
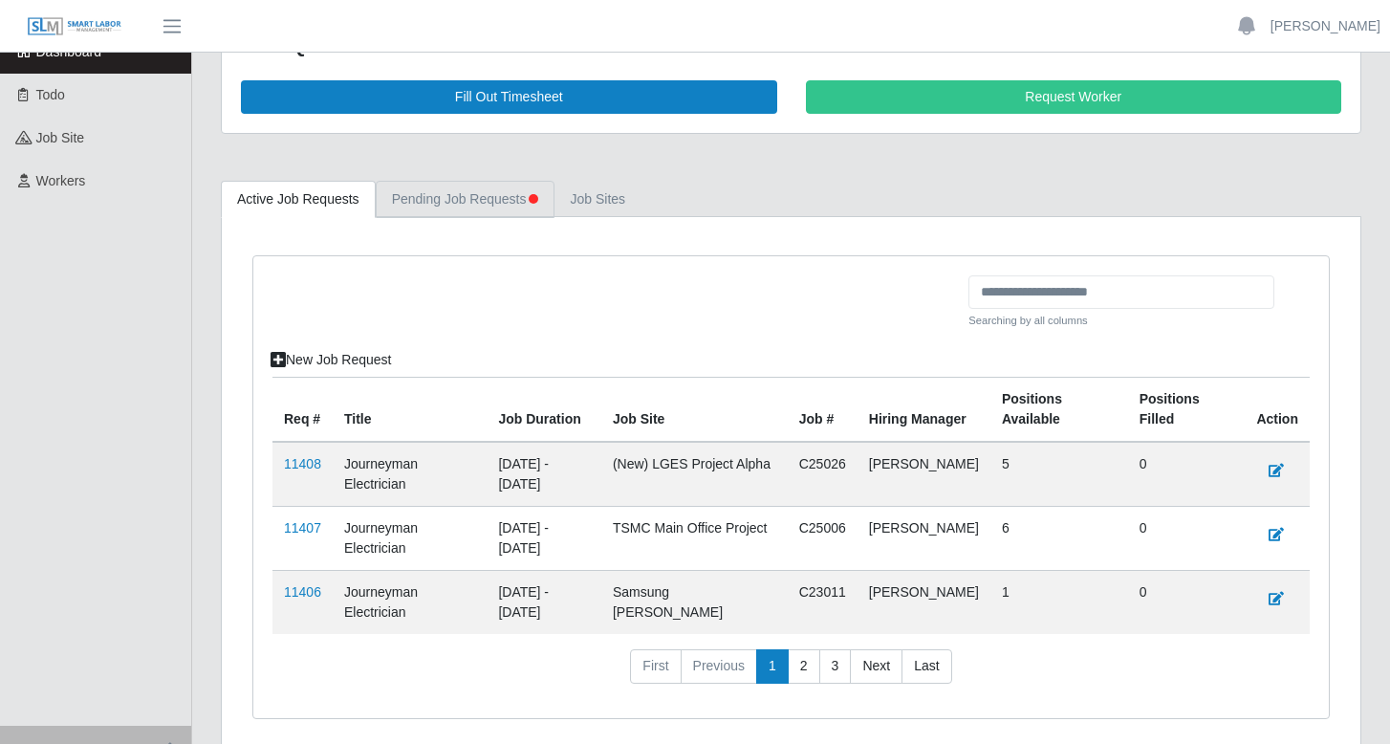
click at [473, 204] on link "Pending Job Requests" at bounding box center [465, 199] width 179 height 37
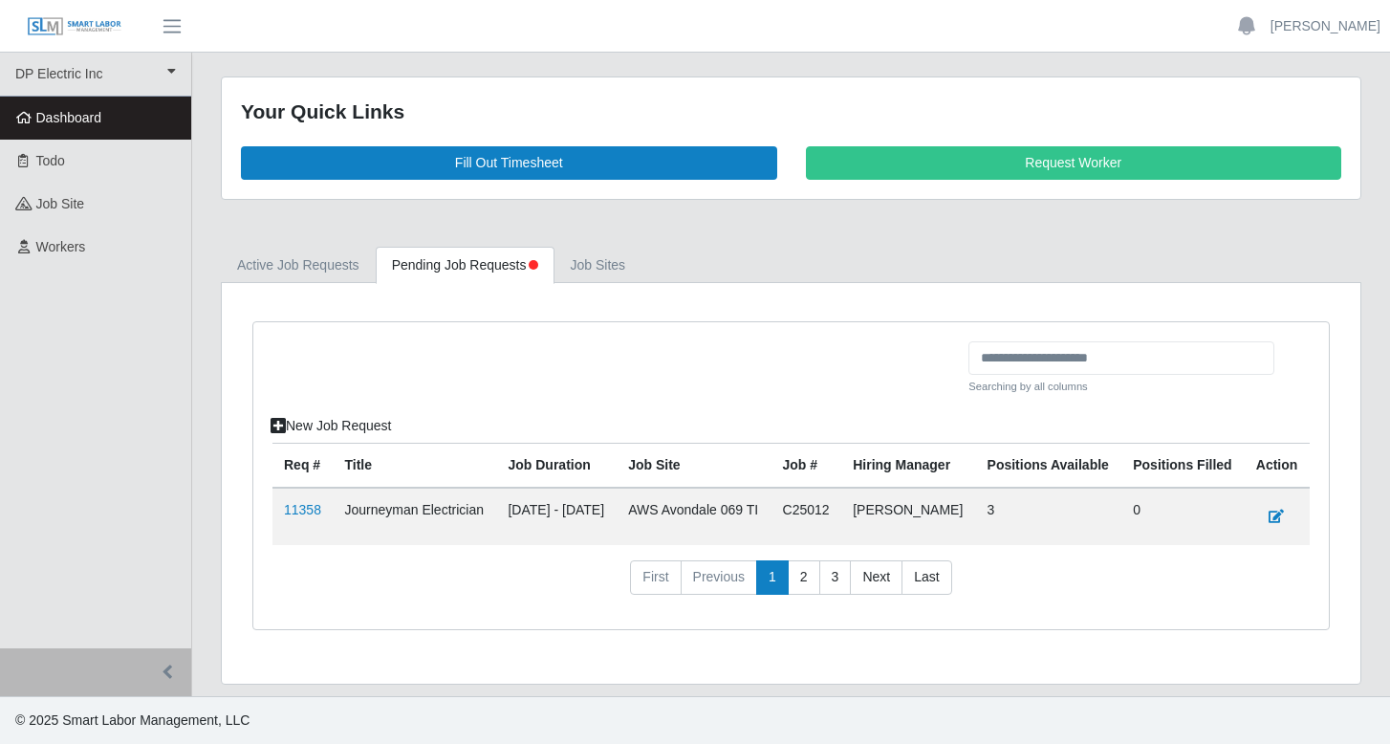
scroll to position [13, 0]
click at [328, 255] on link "Active Job Requests" at bounding box center [298, 265] width 155 height 37
